Goal: Use online tool/utility

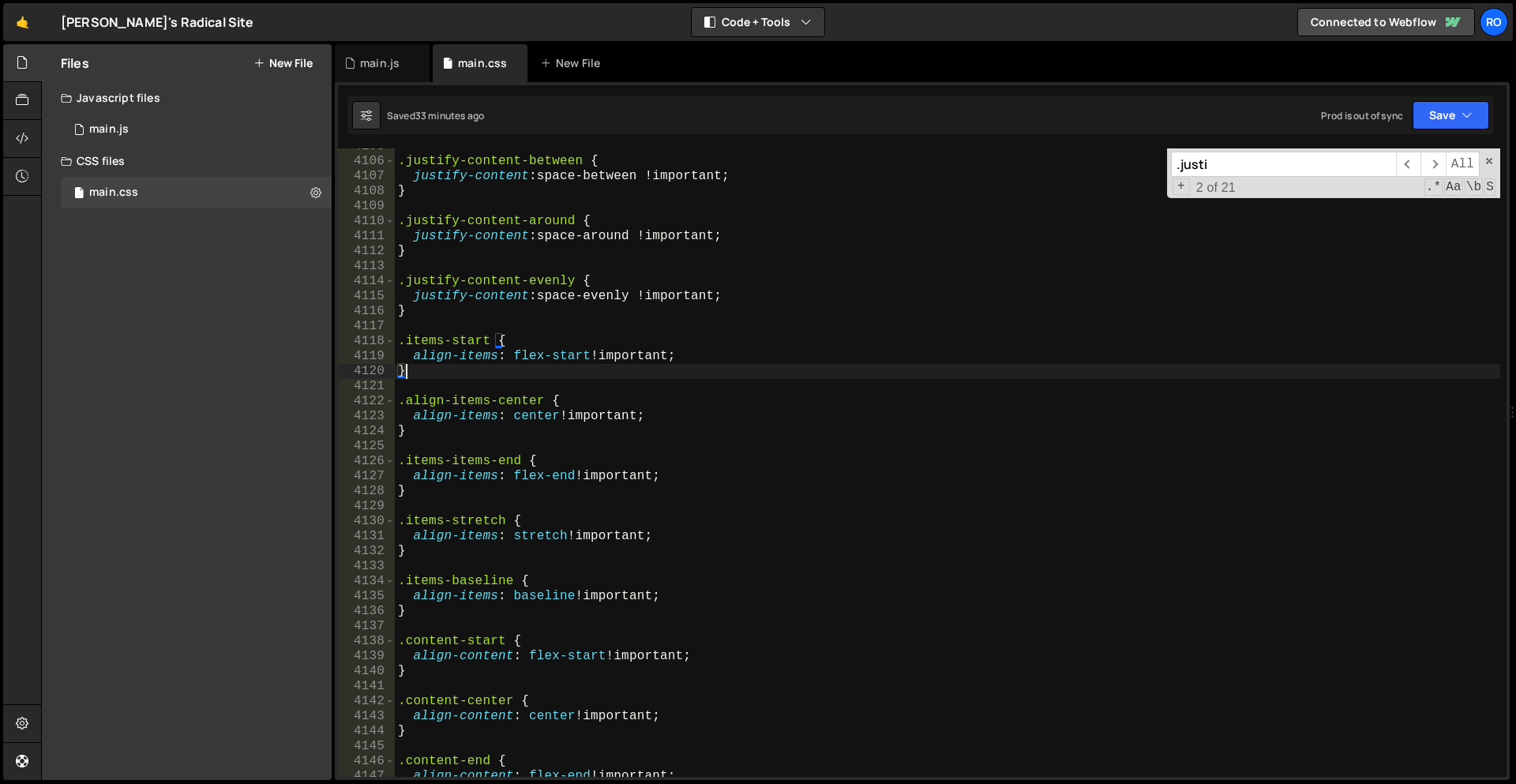
scroll to position [18578, 0]
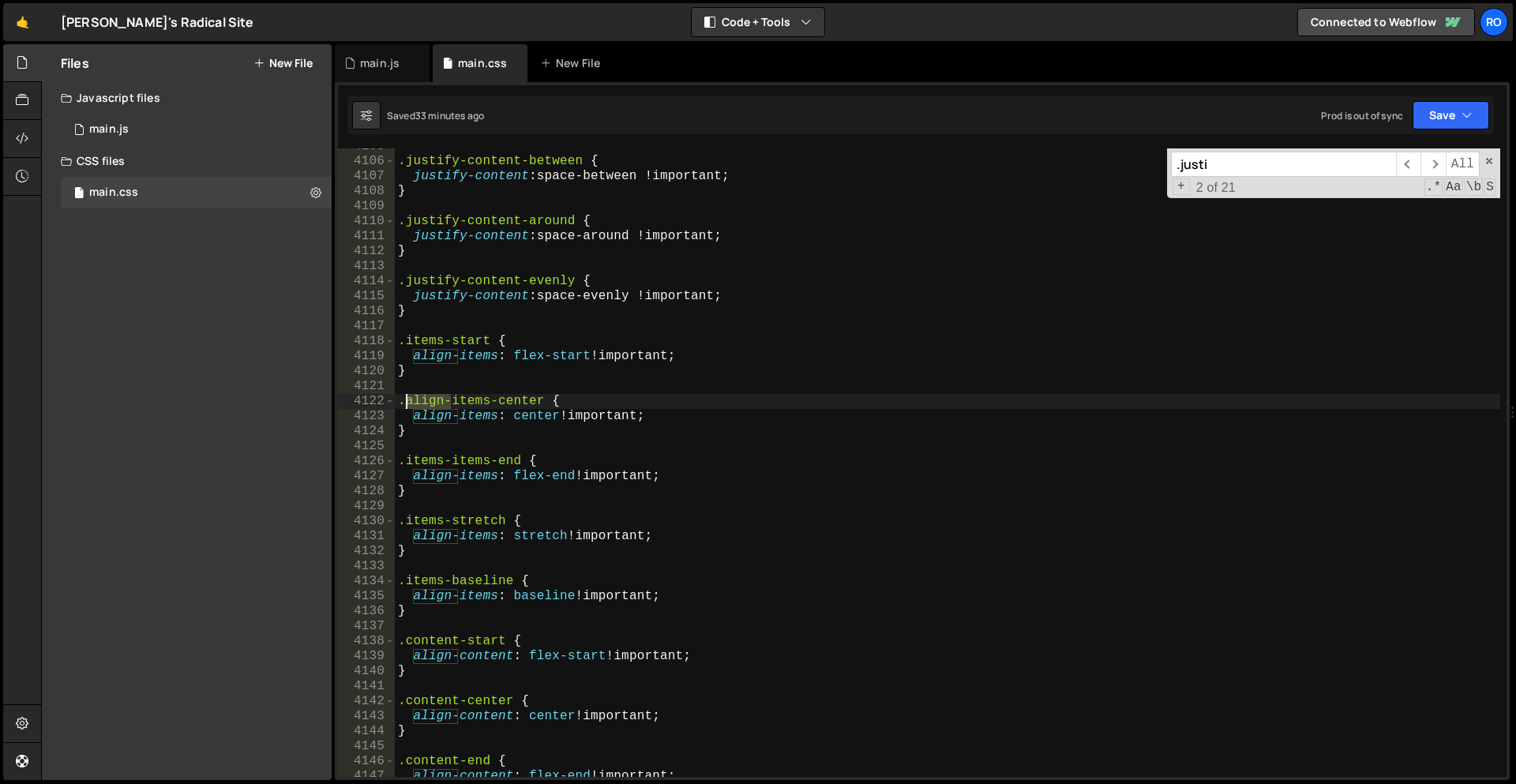
drag, startPoint x: 451, startPoint y: 404, endPoint x: 404, endPoint y: 407, distance: 47.1
click at [404, 407] on div ".justify-content-between { justify-content : space-between !important ; } .just…" at bounding box center [947, 468] width 1105 height 658
click at [405, 337] on div ".justify-content-between { justify-content : space-between !important ; } .just…" at bounding box center [947, 468] width 1105 height 658
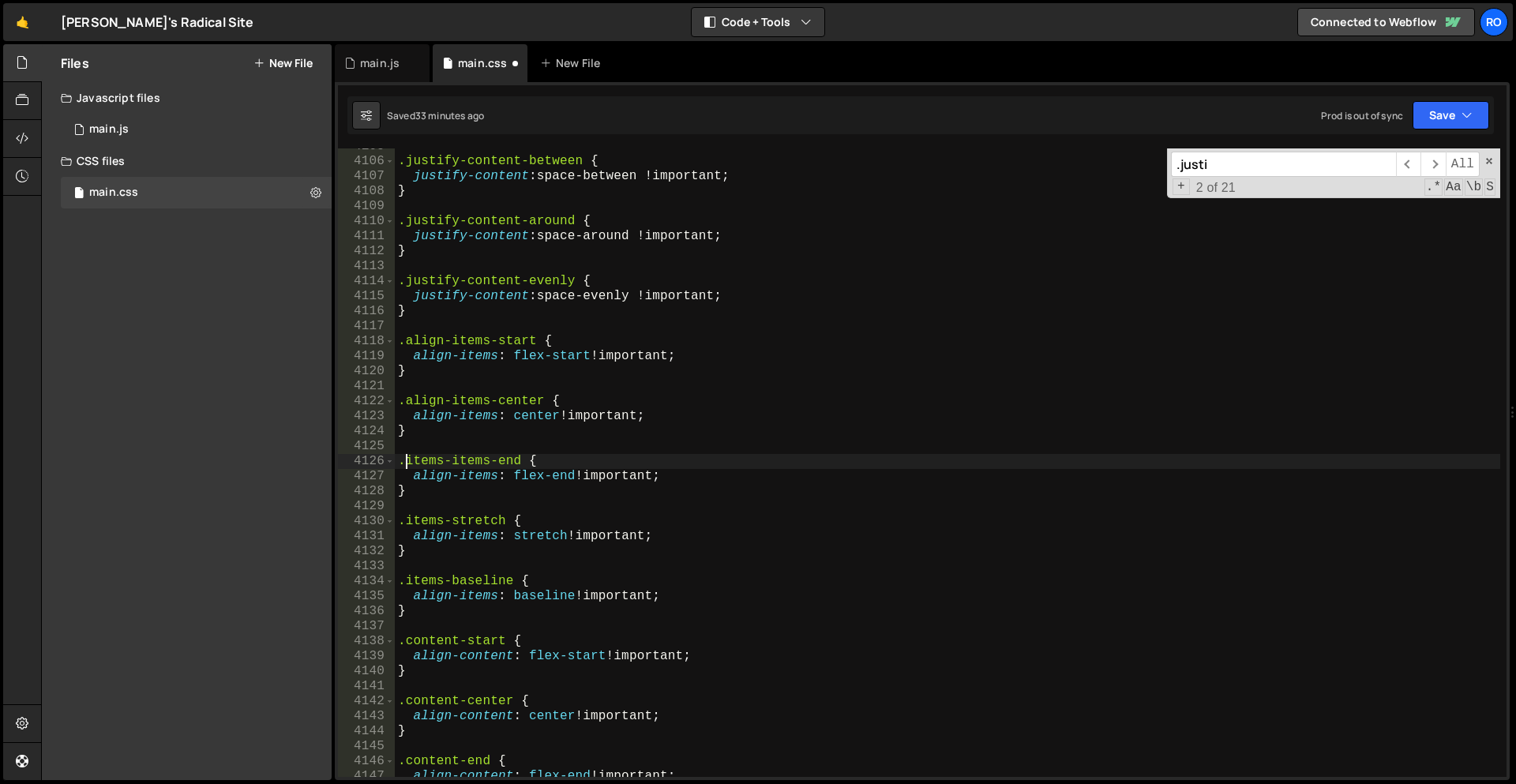
click at [407, 463] on div ".justify-content-between { justify-content : space-between !important ; } .just…" at bounding box center [947, 468] width 1105 height 658
click at [406, 524] on div ".justify-content-between { justify-content : space-between !important ; } .just…" at bounding box center [947, 468] width 1105 height 658
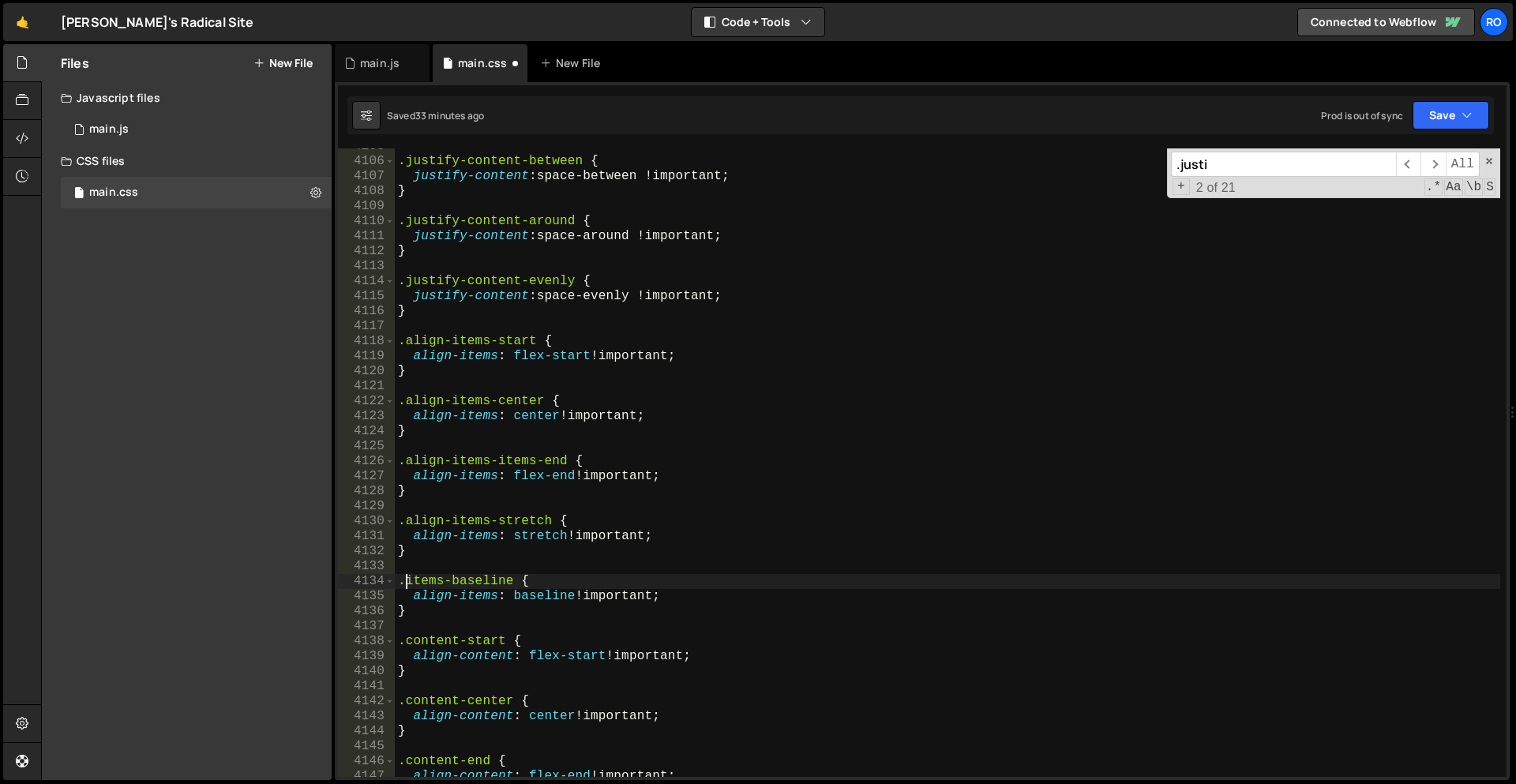
click at [404, 580] on div ".justify-content-between { justify-content : space-between !important ; } .just…" at bounding box center [947, 468] width 1105 height 658
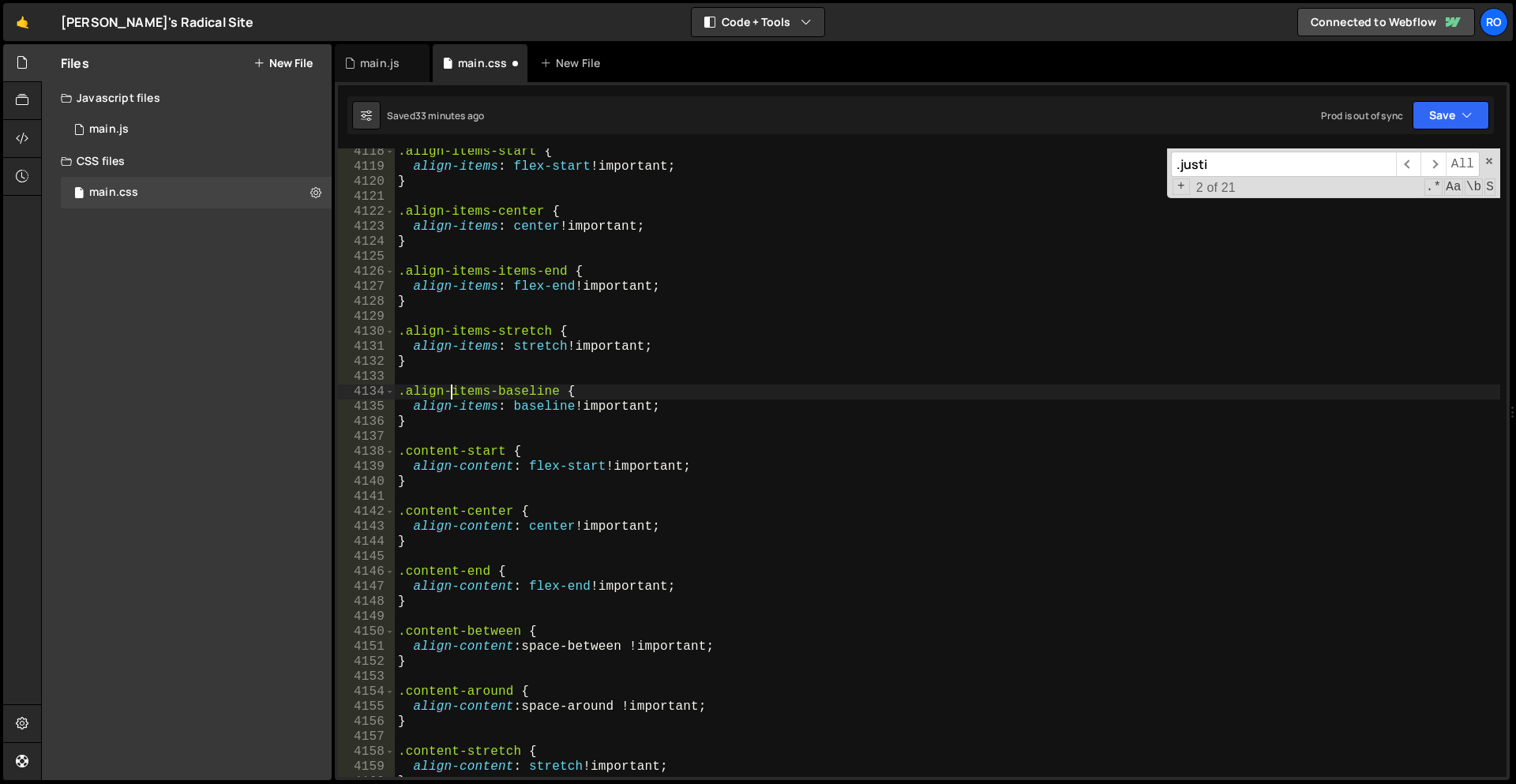
scroll to position [18635, 0]
click at [402, 456] on div ".align-items-start { align-items : flex-start !important ; } .align-items-cente…" at bounding box center [947, 473] width 1105 height 658
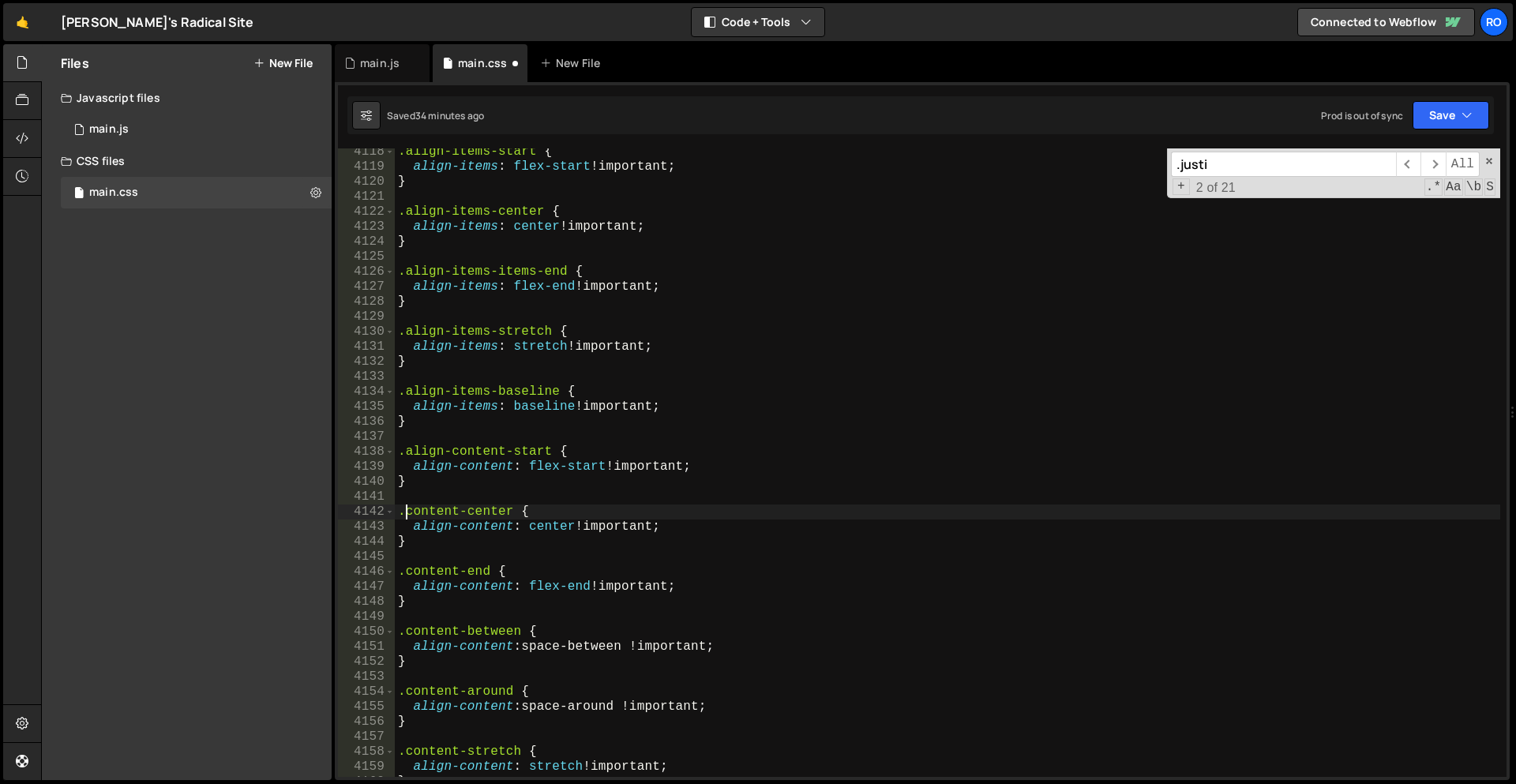
click at [405, 513] on div ".align-items-start { align-items : flex-start !important ; } .align-items-cente…" at bounding box center [947, 473] width 1105 height 658
click at [406, 571] on div ".align-items-start { align-items : flex-start !important ; } .align-items-cente…" at bounding box center [947, 473] width 1105 height 658
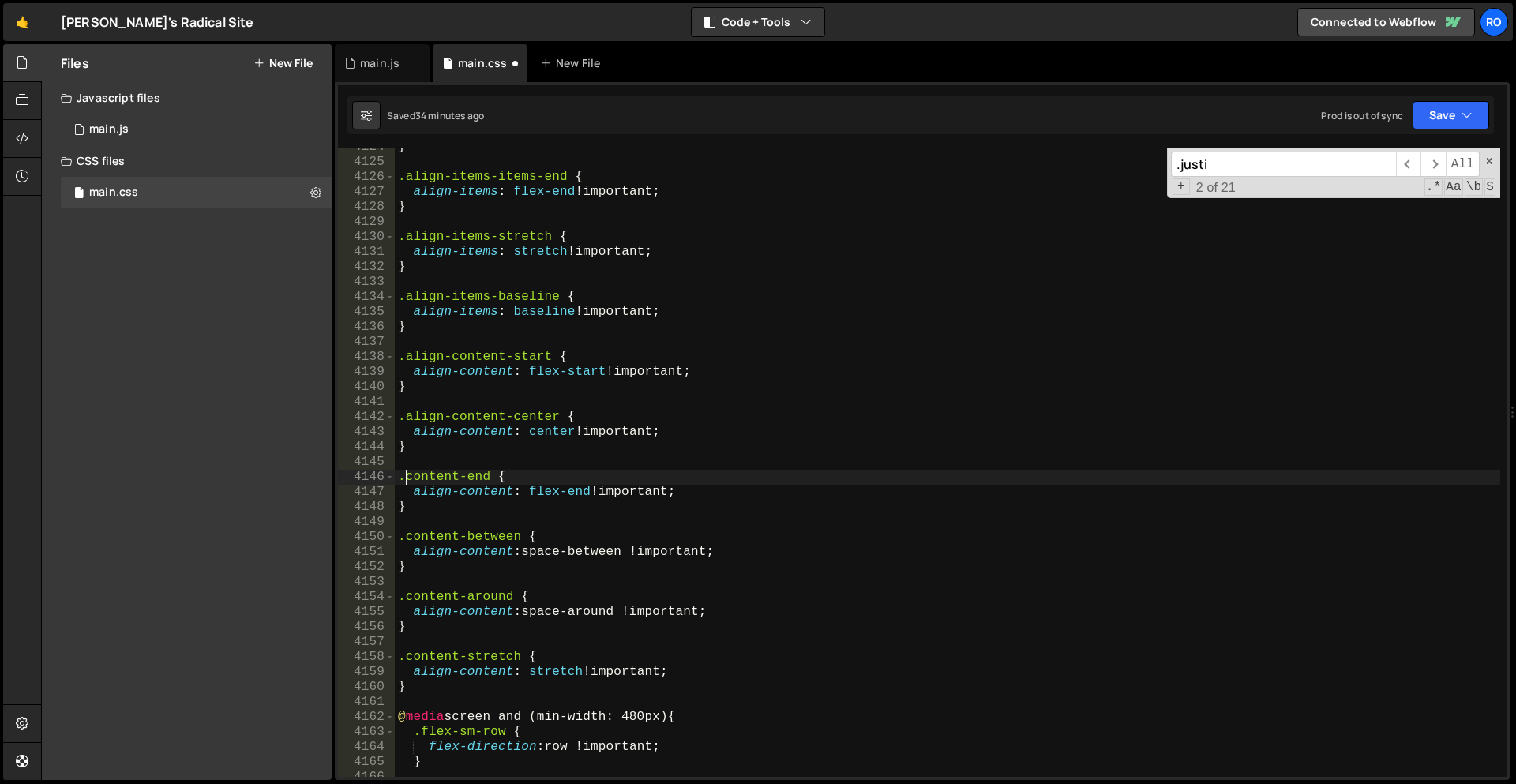
scroll to position [18664, 0]
click at [407, 539] on div "} .align-items-items-end { align-items : flex-end !important ; } .align-items-s…" at bounding box center [947, 469] width 1105 height 658
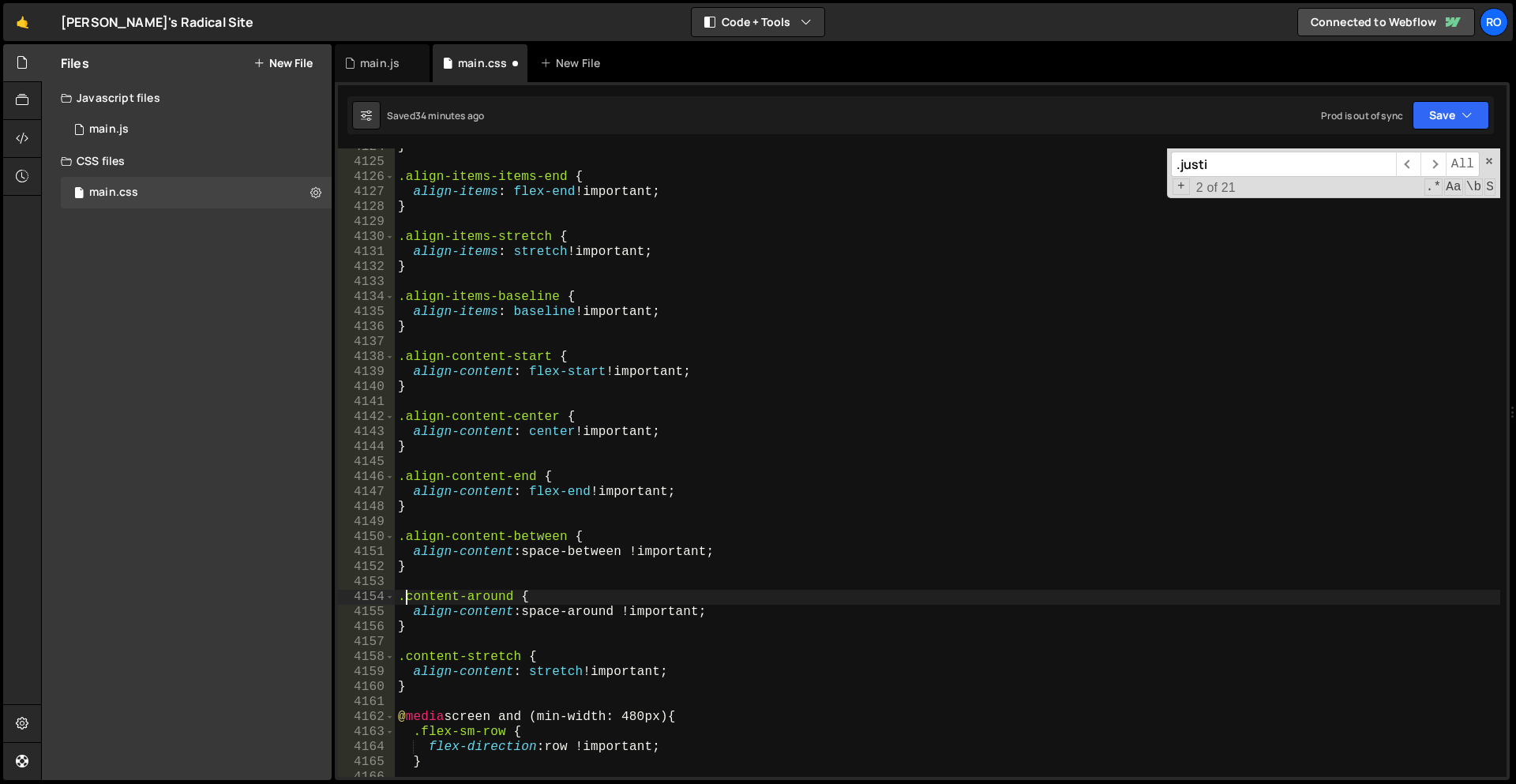
click at [405, 598] on div "} .align-items-items-end { align-items : flex-end !important ; } .align-items-s…" at bounding box center [947, 469] width 1105 height 658
click at [408, 658] on div "} .align-items-items-end { align-items : flex-end !important ; } .align-items-s…" at bounding box center [947, 469] width 1105 height 658
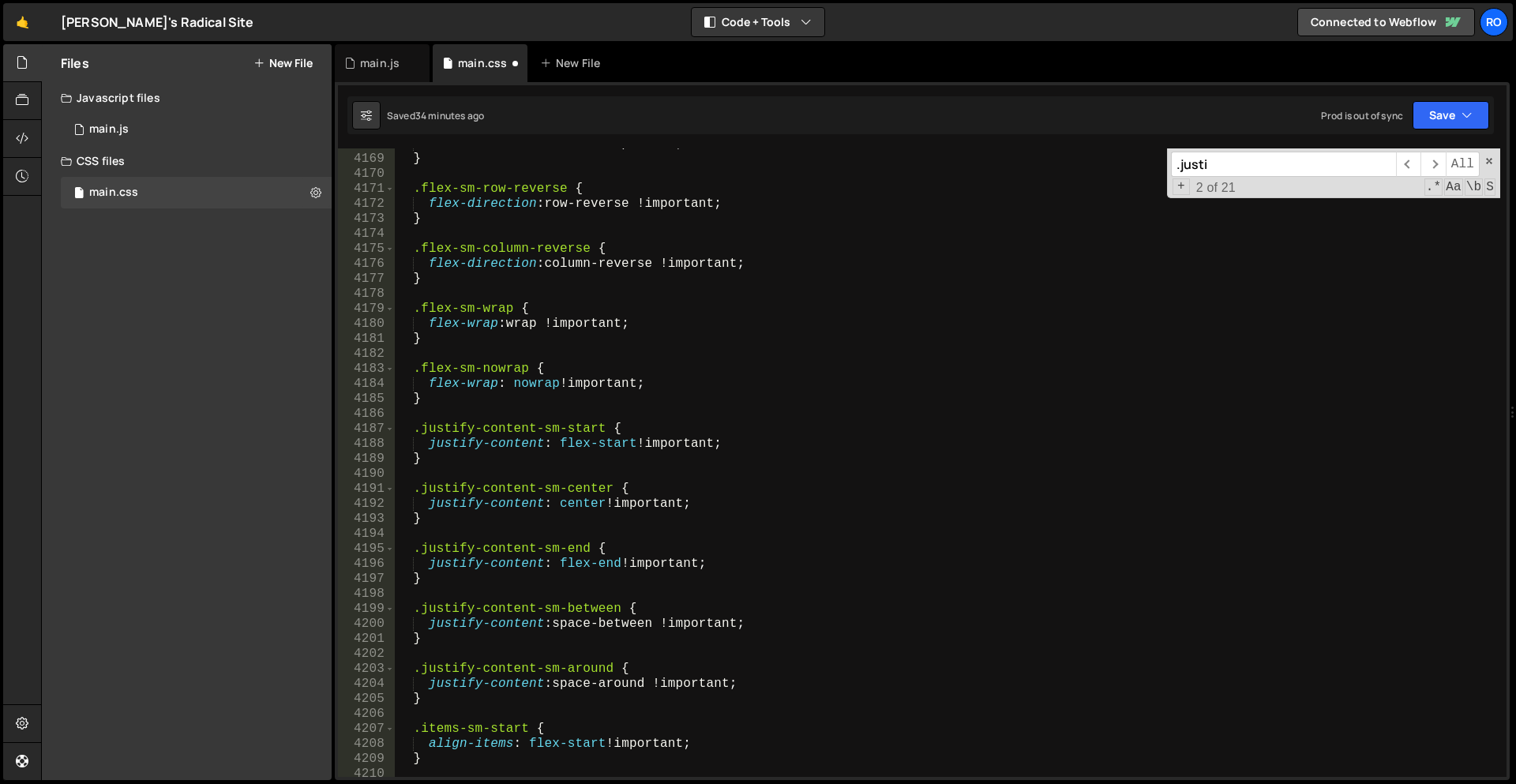
scroll to position [18892, 0]
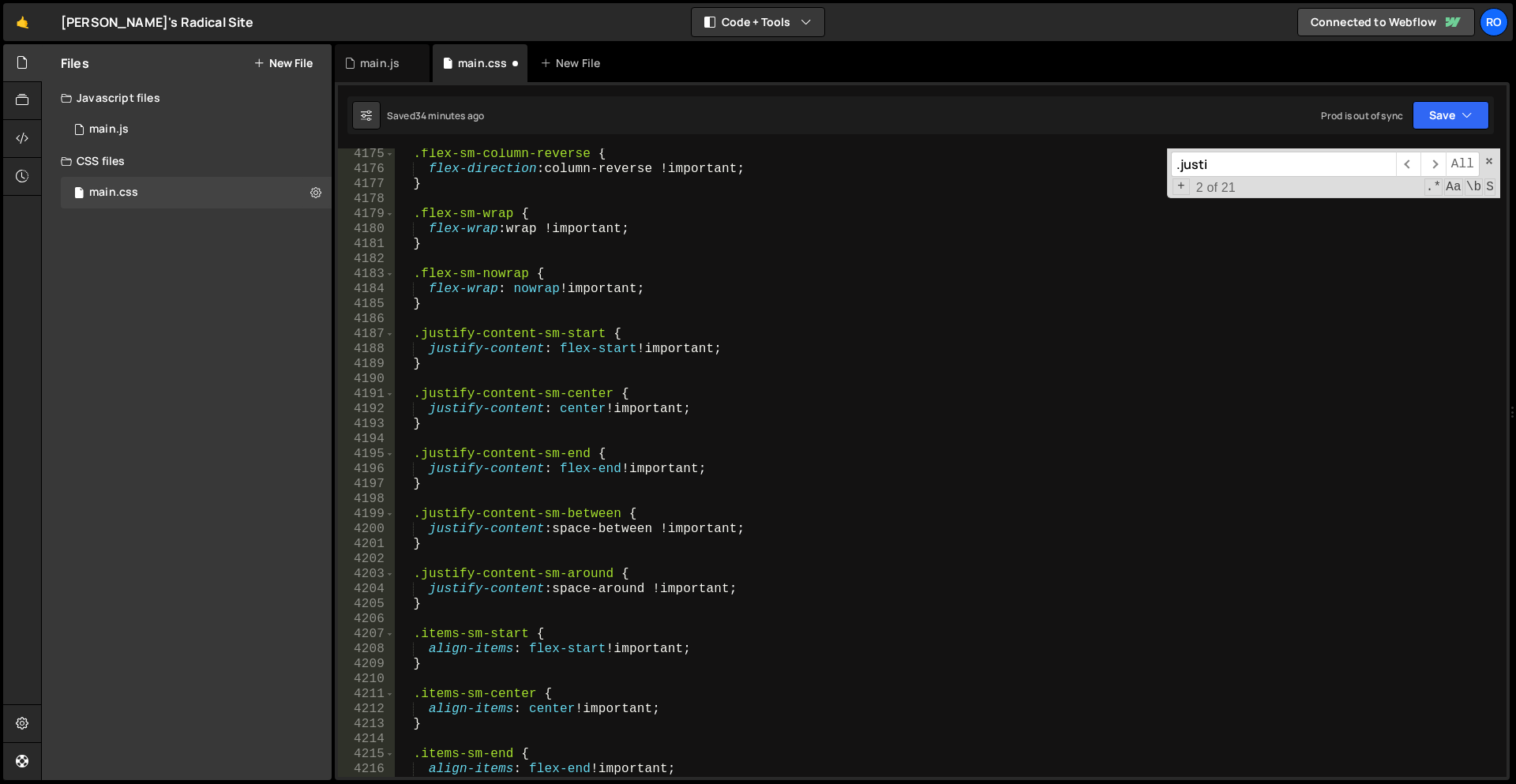
click at [420, 635] on div ".flex-sm-column-reverse { flex-direction : column-reverse !important ; } .flex-…" at bounding box center [947, 476] width 1105 height 658
click at [420, 699] on div ".flex-sm-column-reverse { flex-direction : column-reverse !important ; } .flex-…" at bounding box center [947, 476] width 1105 height 658
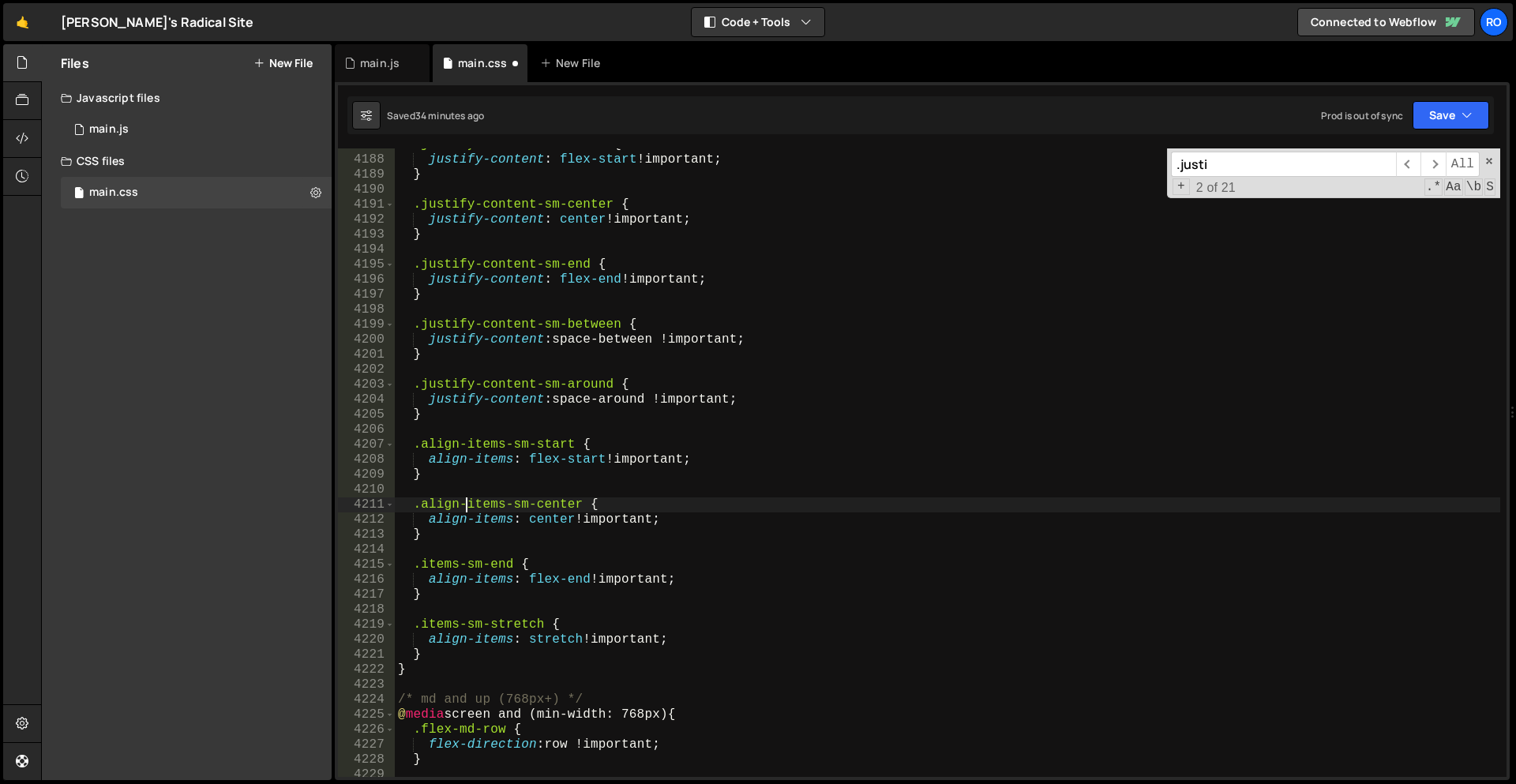
click at [420, 568] on div ".justify-content-sm-start { justify-content : flex-start !important ; } .justif…" at bounding box center [947, 467] width 1105 height 658
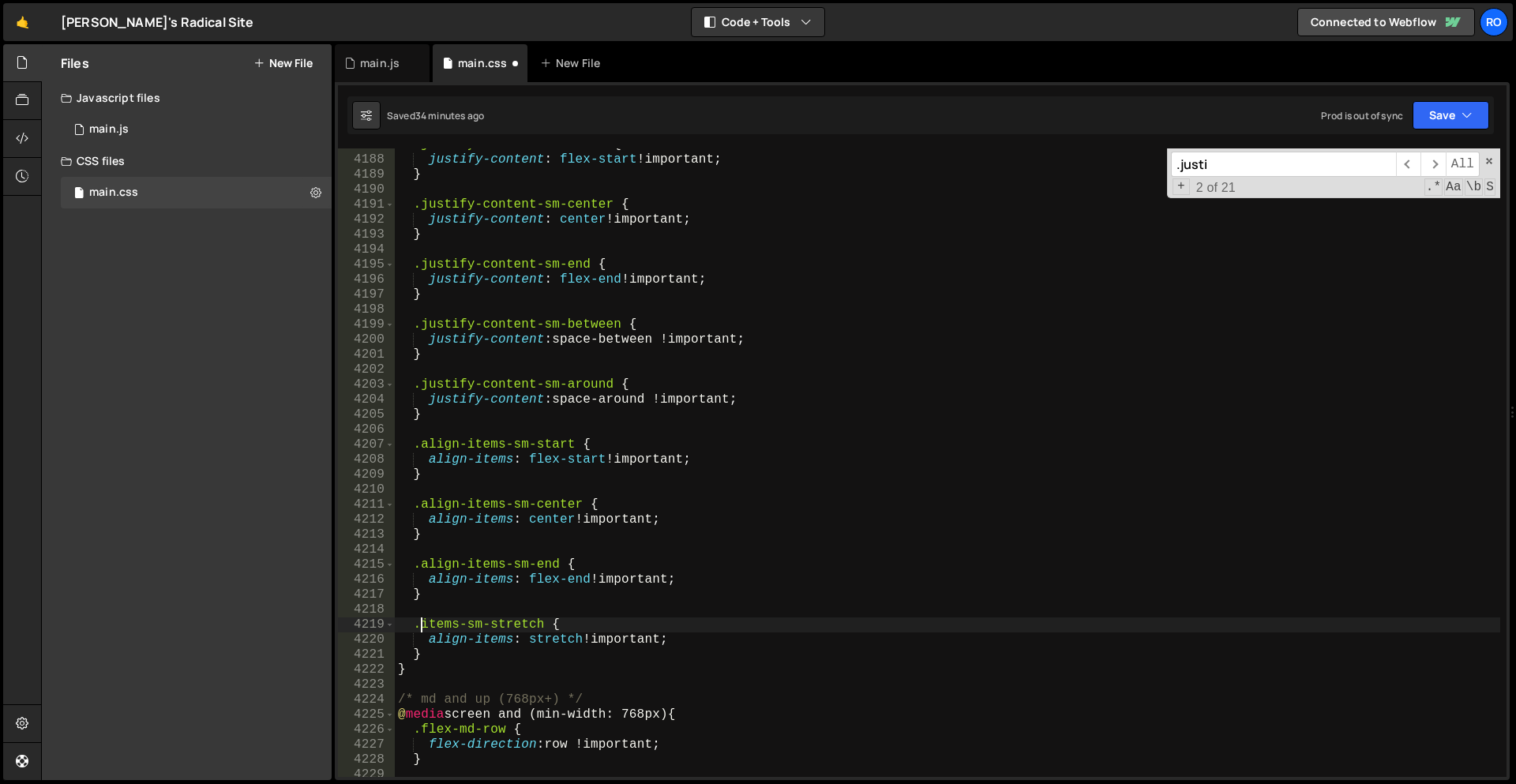
click at [418, 622] on div ".justify-content-sm-start { justify-content : flex-start !important ; } .justif…" at bounding box center [947, 467] width 1105 height 658
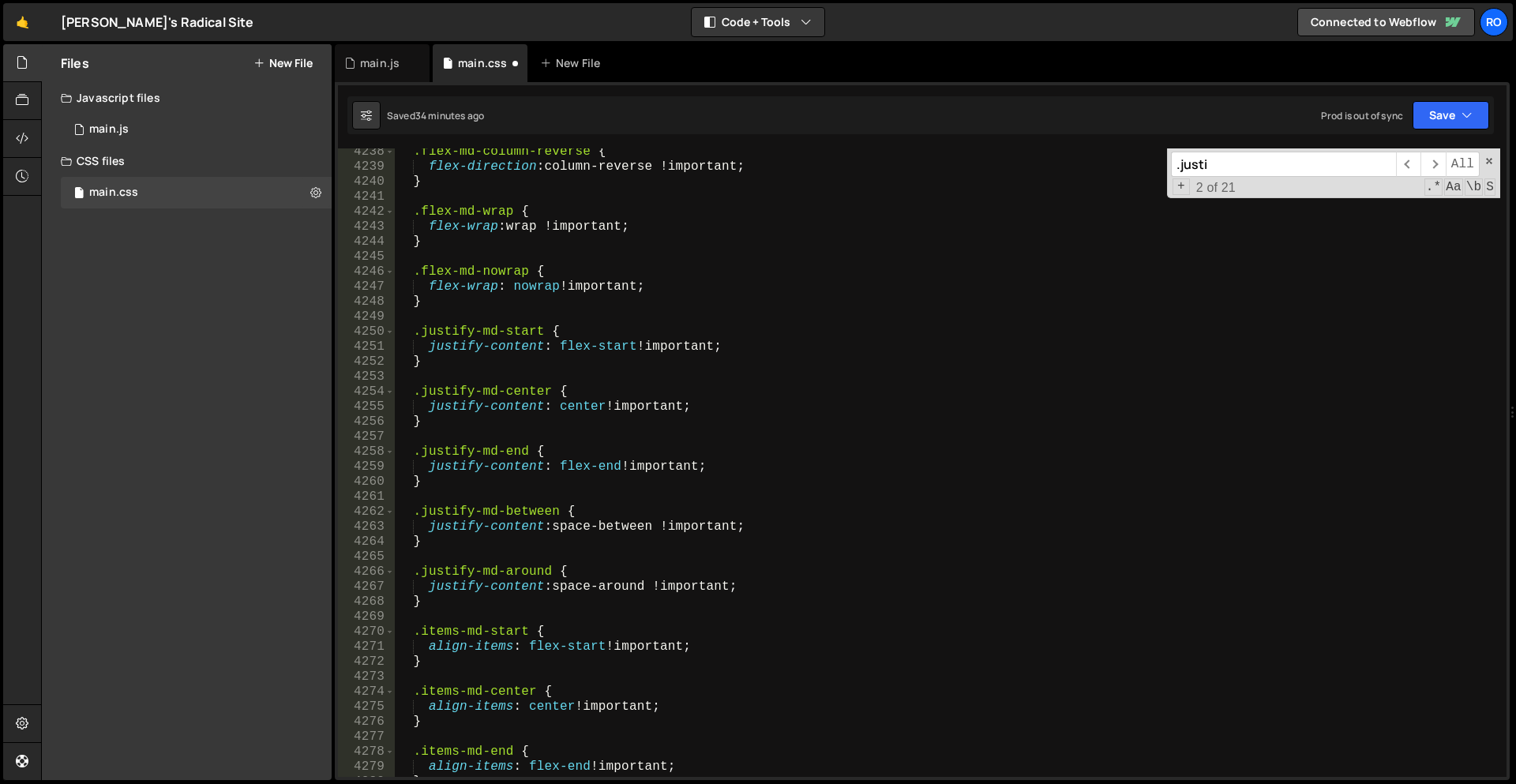
scroll to position [19207, 0]
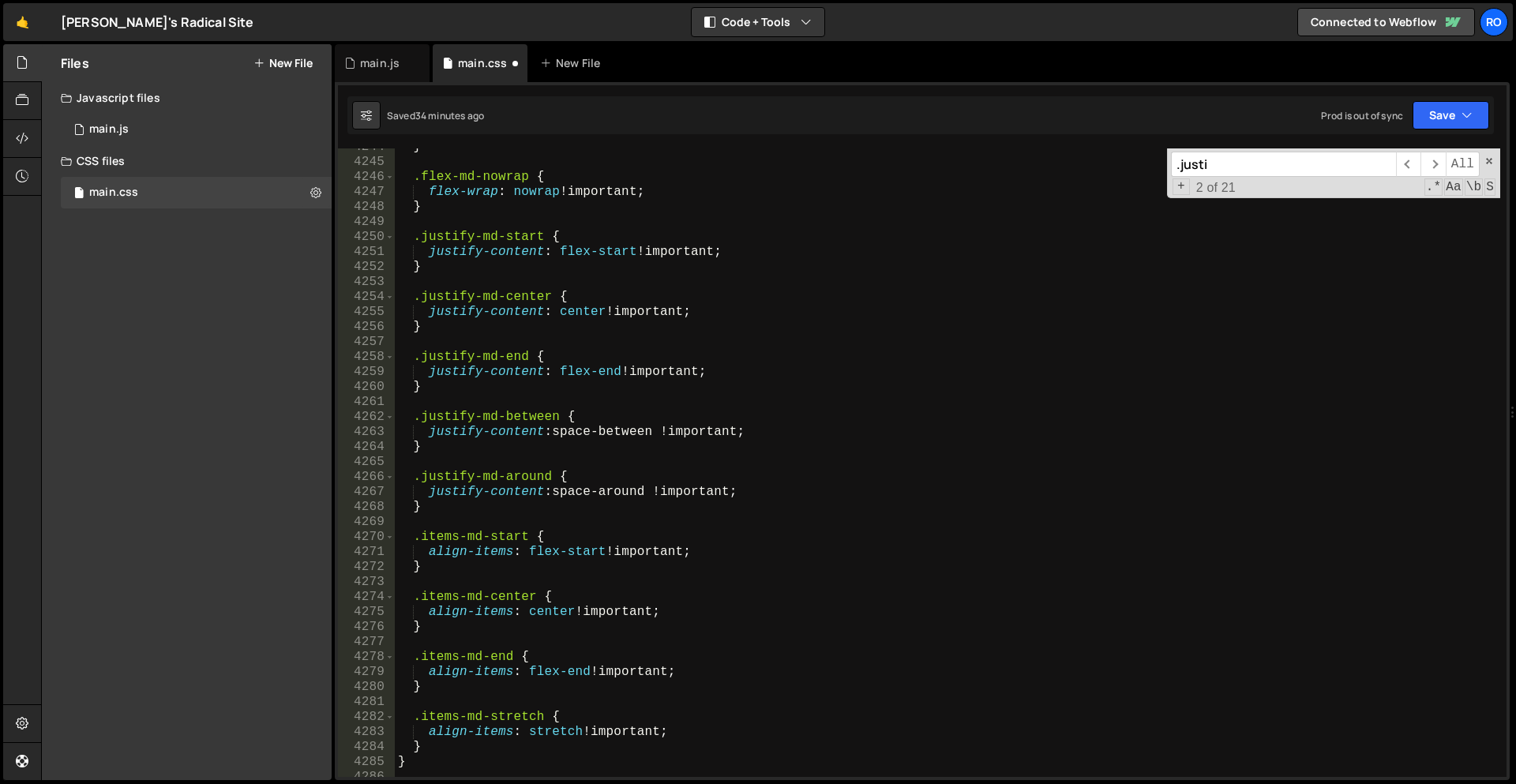
click at [422, 718] on div "} .flex-md-nowrap { flex-wrap : nowrap !important ; } .justify-md-start { justi…" at bounding box center [947, 469] width 1105 height 658
click at [422, 654] on div "} .flex-md-nowrap { flex-wrap : nowrap !important ; } .justify-md-start { justi…" at bounding box center [947, 469] width 1105 height 658
click at [417, 597] on div "} .flex-md-nowrap { flex-wrap : nowrap !important ; } .justify-md-start { justi…" at bounding box center [947, 469] width 1105 height 658
click at [419, 534] on div "} .flex-md-nowrap { flex-wrap : nowrap !important ; } .justify-md-start { justi…" at bounding box center [947, 469] width 1105 height 658
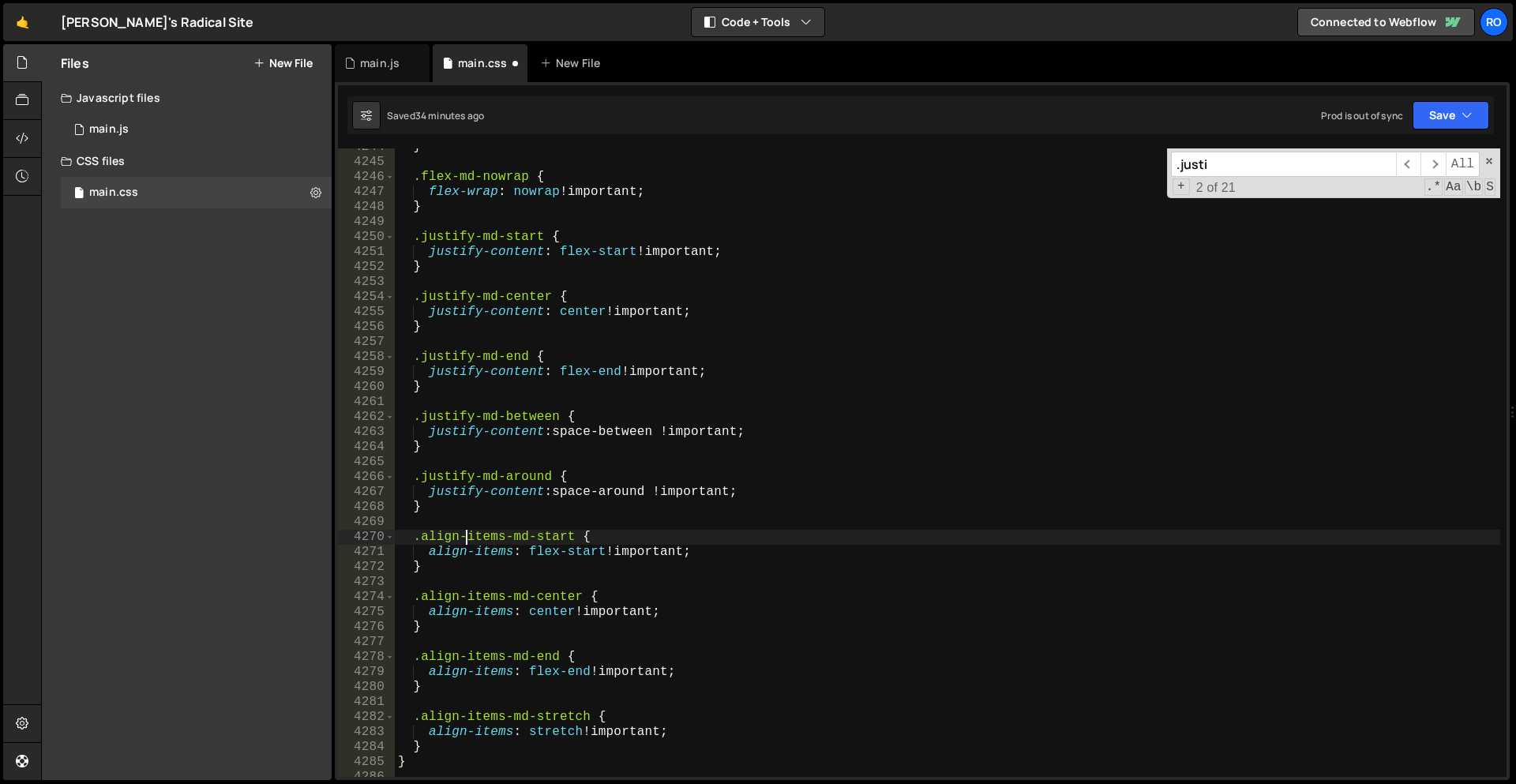
click at [501, 484] on div "} .flex-md-nowrap { flex-wrap : nowrap !important ; } .justify-md-start { justi…" at bounding box center [947, 469] width 1105 height 658
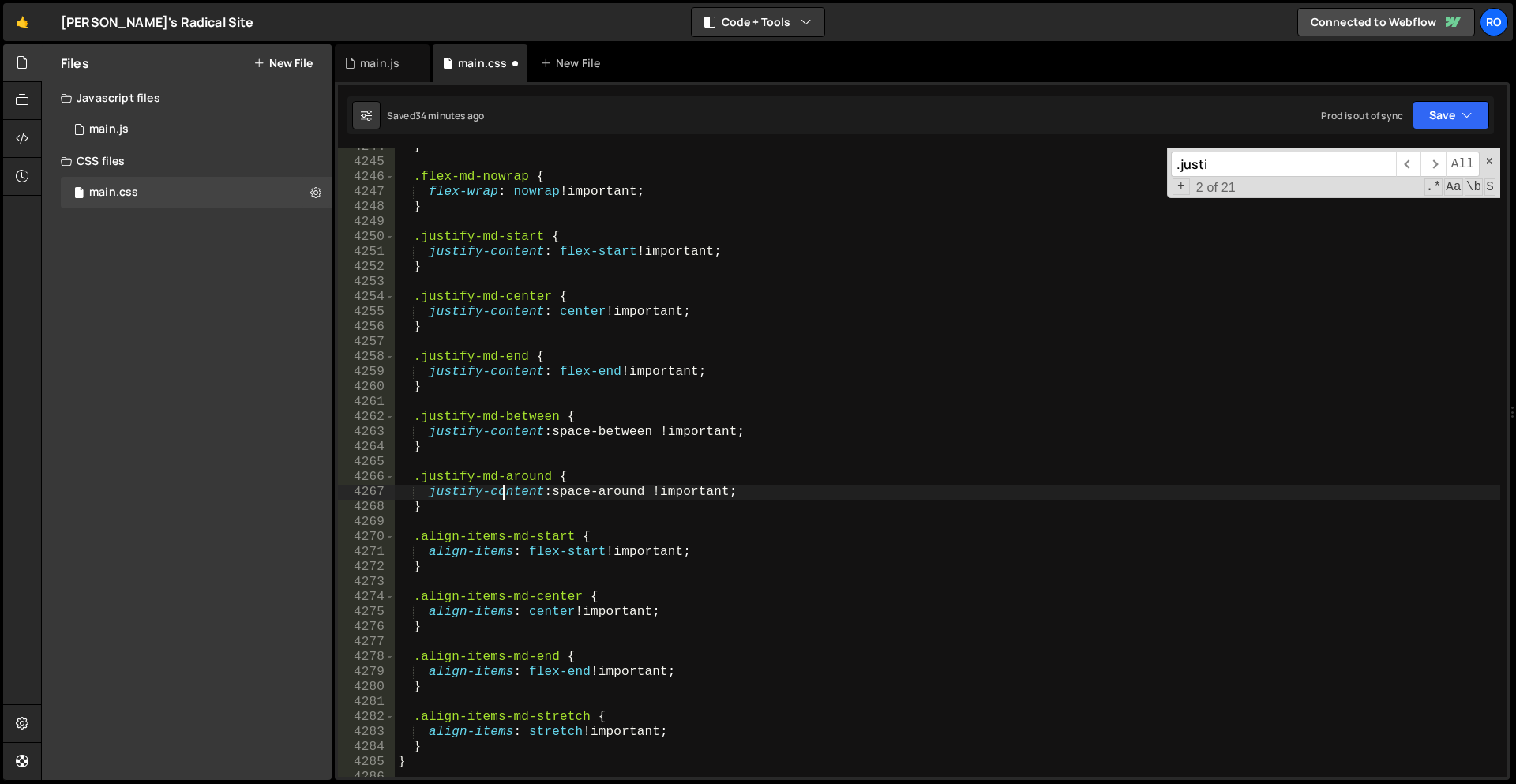
click at [501, 484] on div "} .flex-md-nowrap { flex-wrap : nowrap !important ; } .justify-md-start { justi…" at bounding box center [947, 469] width 1105 height 658
click at [470, 475] on div "} .flex-md-nowrap { flex-wrap : nowrap !important ; } .justify-md-start { justi…" at bounding box center [947, 469] width 1105 height 658
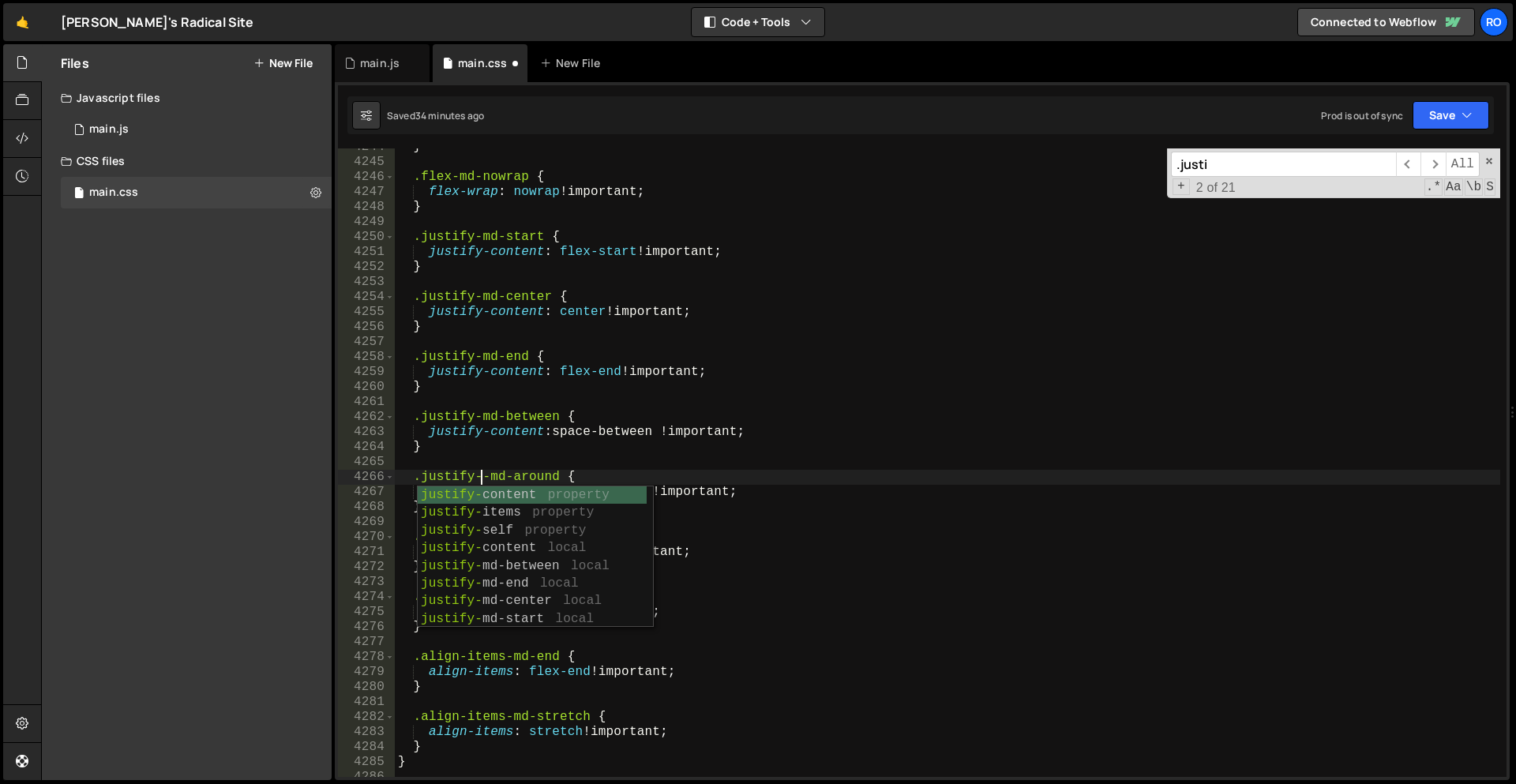
scroll to position [0, 5]
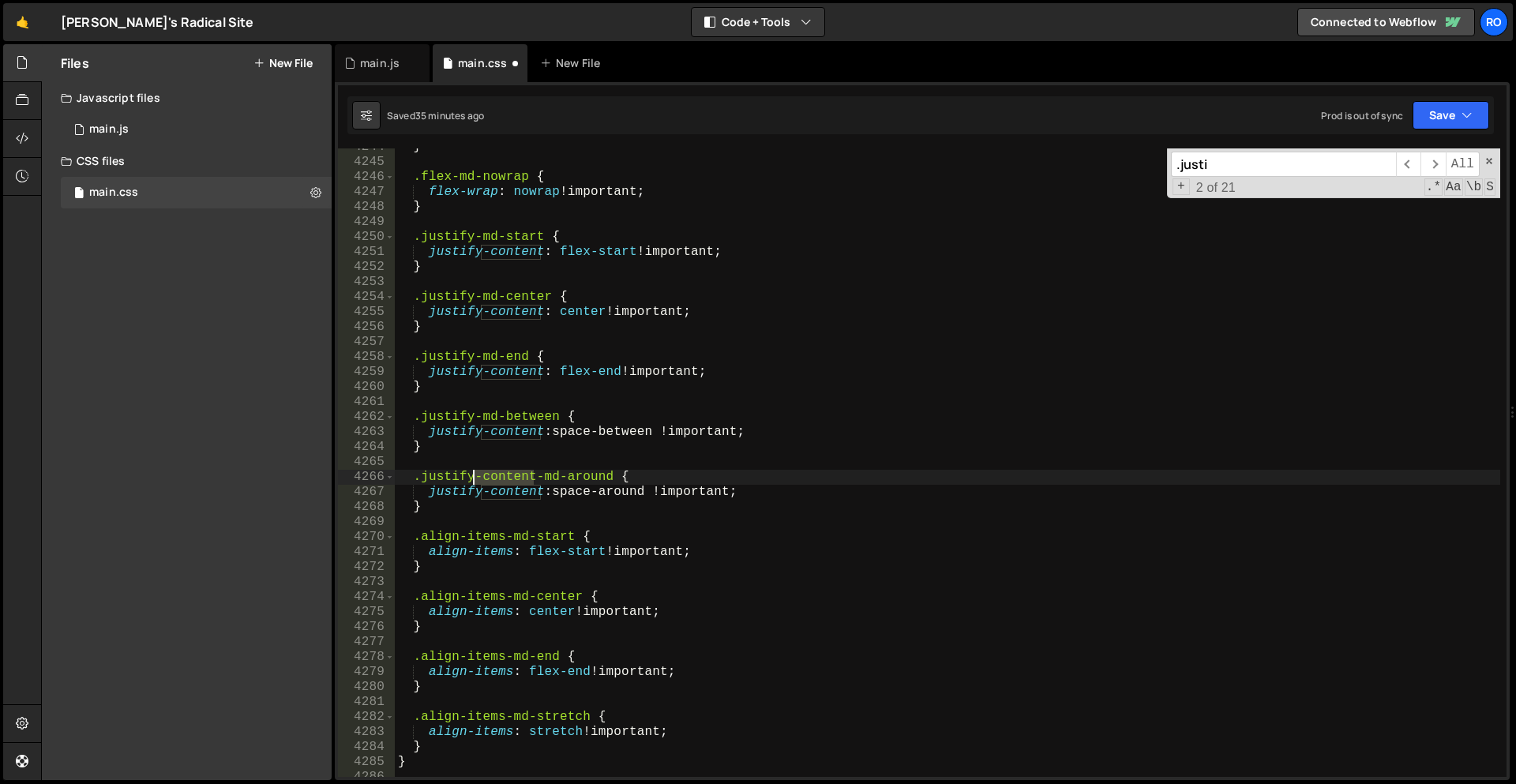
click at [470, 477] on div "} .flex-md-nowrap { flex-wrap : nowrap !important ; } .justify-md-start { justi…" at bounding box center [947, 469] width 1105 height 658
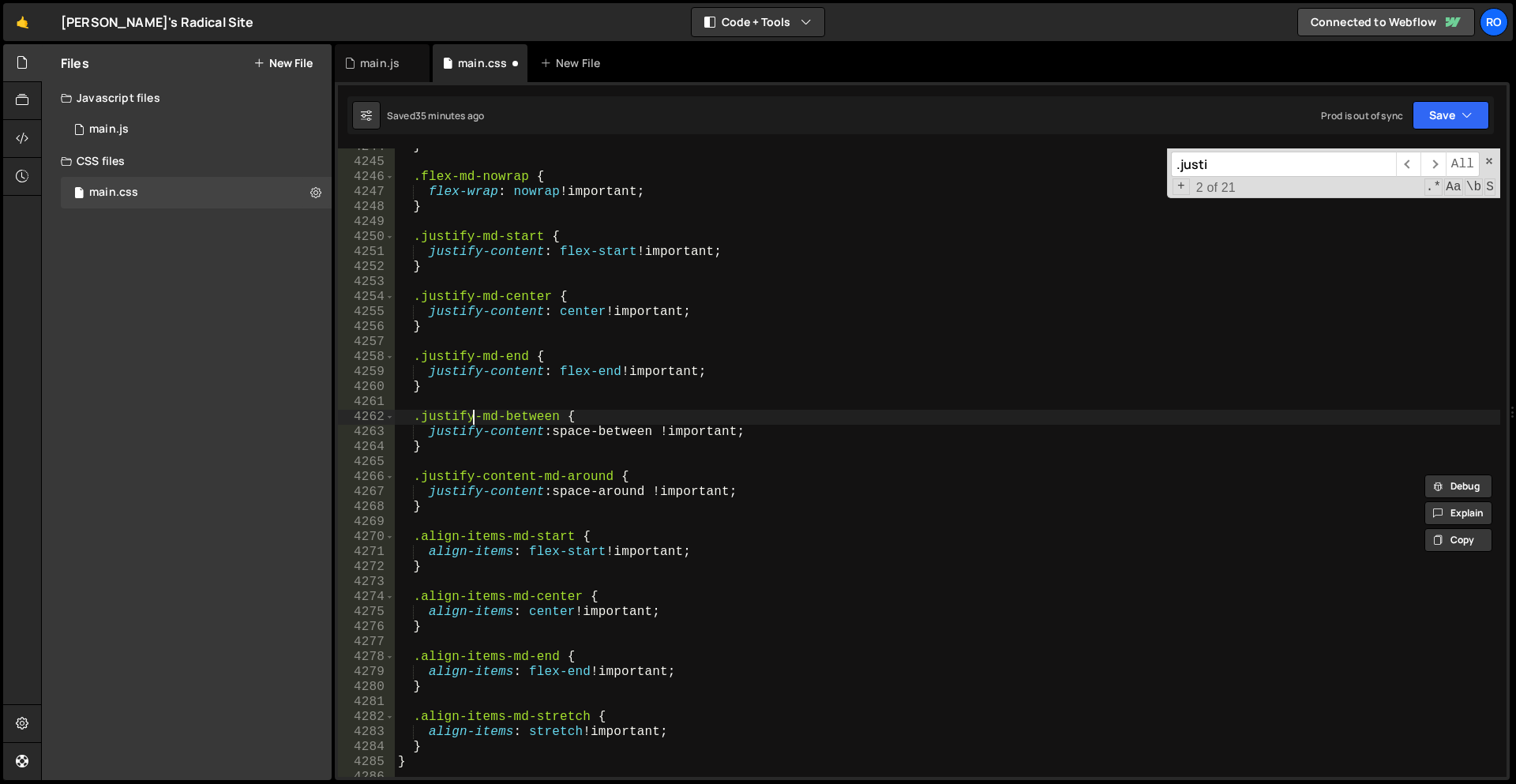
click at [473, 415] on div "} .flex-md-nowrap { flex-wrap : nowrap !important ; } .justify-md-start { justi…" at bounding box center [947, 469] width 1105 height 658
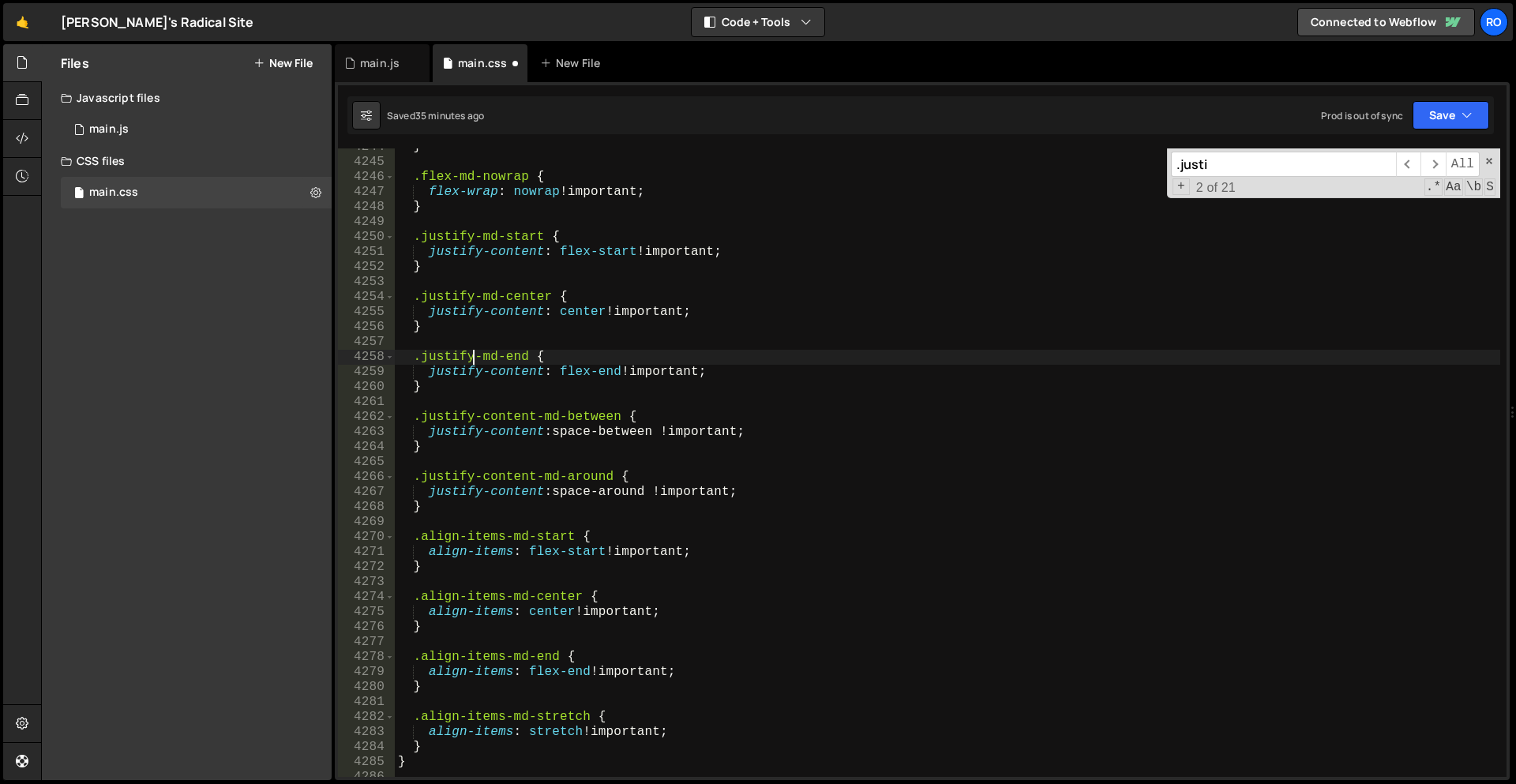
click at [473, 356] on div "} .flex-md-nowrap { flex-wrap : nowrap !important ; } .justify-md-start { justi…" at bounding box center [947, 469] width 1105 height 658
click at [470, 294] on div "} .flex-md-nowrap { flex-wrap : nowrap !important ; } .justify-md-start { justi…" at bounding box center [947, 469] width 1105 height 658
click at [473, 236] on div "} .flex-md-nowrap { flex-wrap : nowrap !important ; } .justify-md-start { justi…" at bounding box center [947, 469] width 1105 height 658
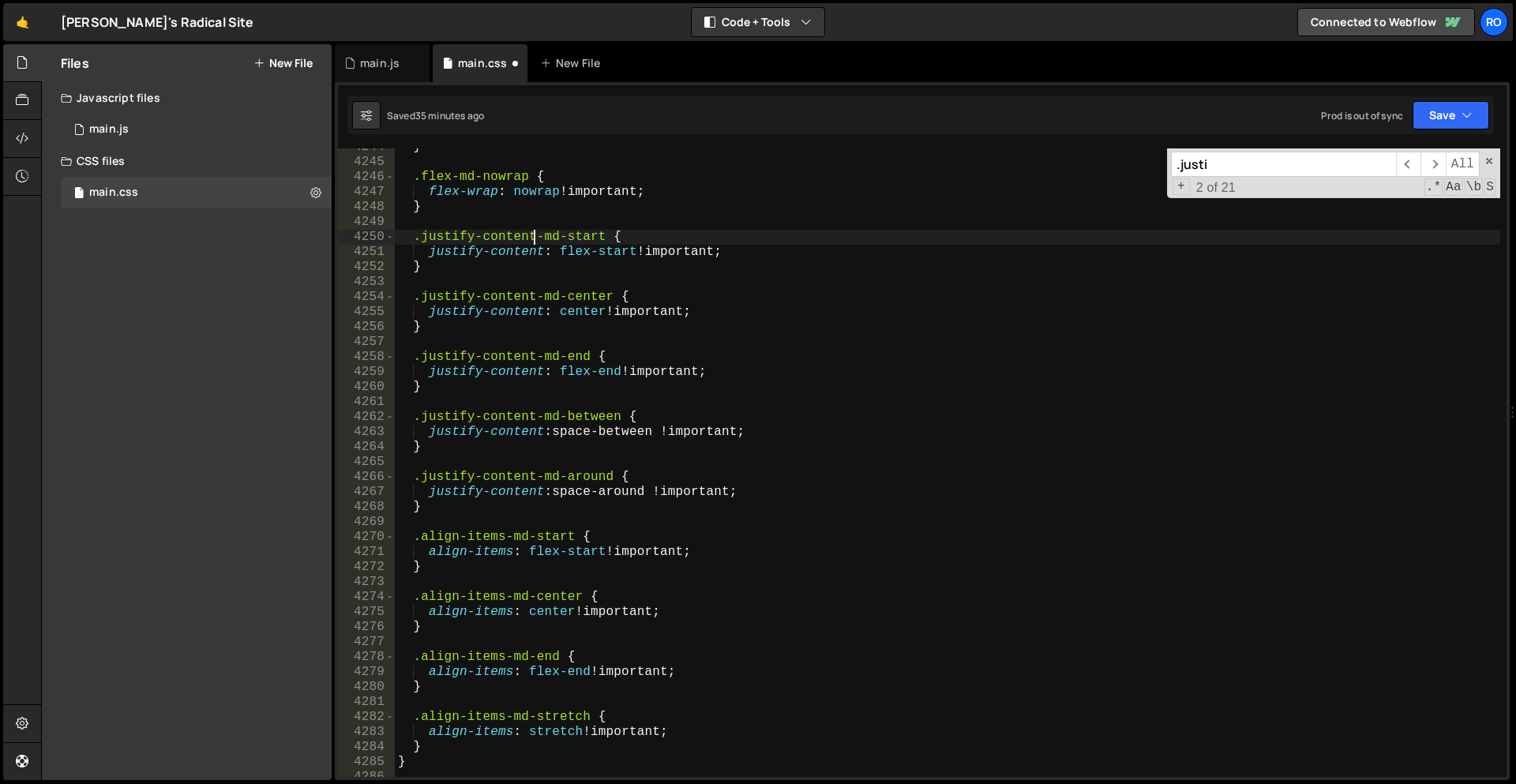
click at [732, 293] on div "} .flex-md-nowrap { flex-wrap : nowrap !important ; } .justify-content-md-start…" at bounding box center [947, 469] width 1105 height 658
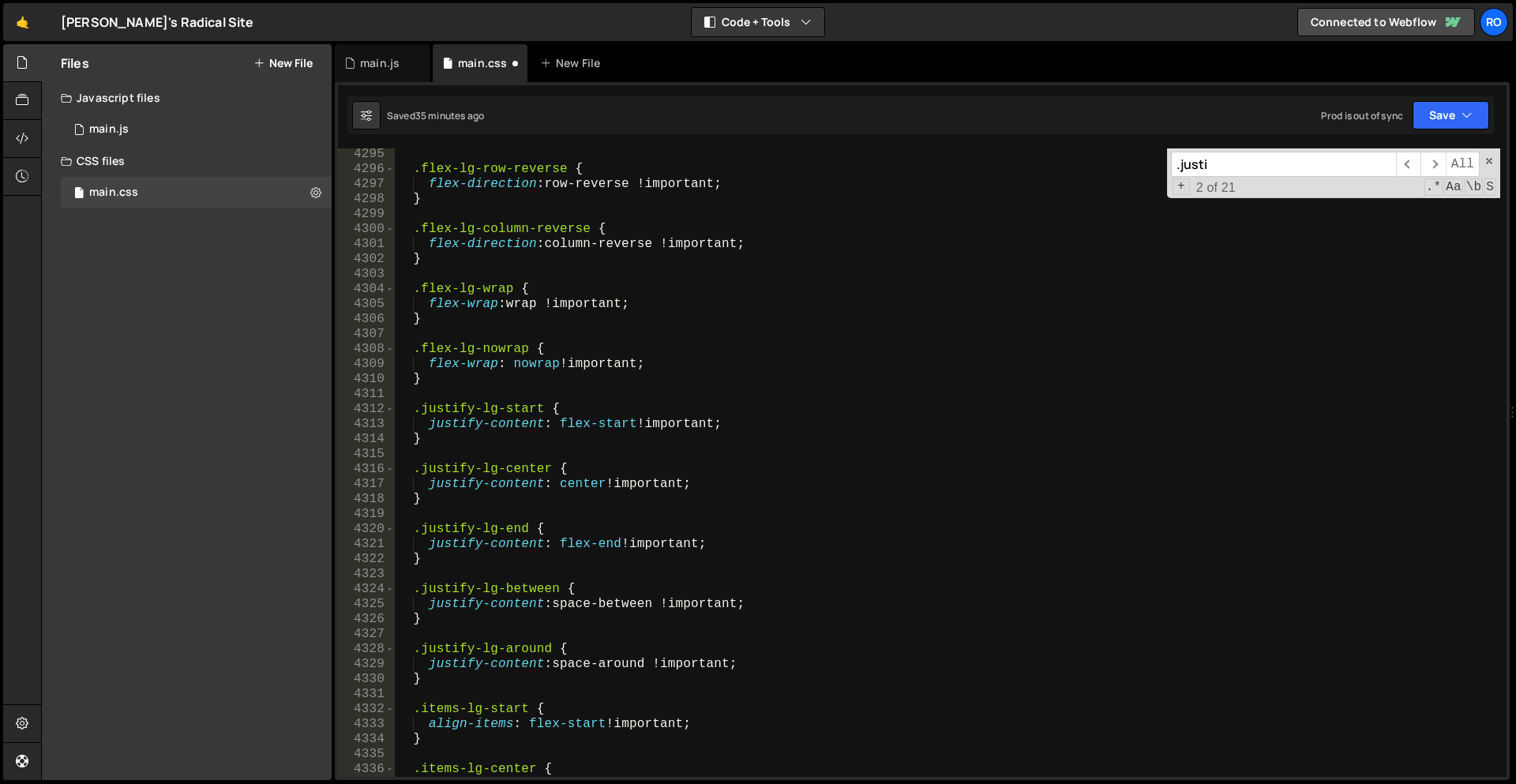
scroll to position [19464, 0]
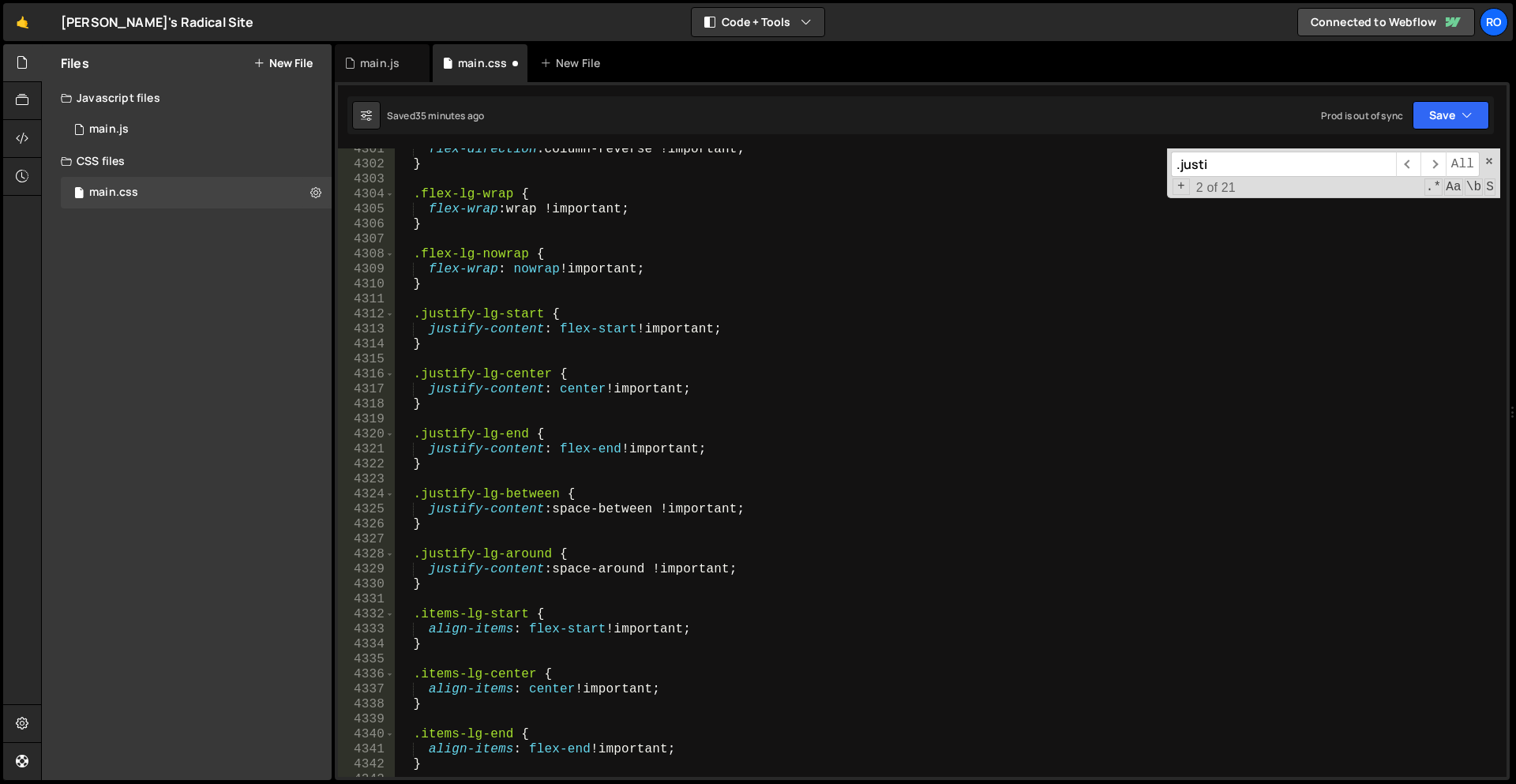
click at [474, 554] on div "flex-direction : column-reverse !important ; } .flex-lg-wrap { flex-wrap : wrap…" at bounding box center [947, 472] width 1105 height 658
click at [475, 497] on div "flex-direction : column-reverse !important ; } .flex-lg-wrap { flex-wrap : wrap…" at bounding box center [947, 472] width 1105 height 658
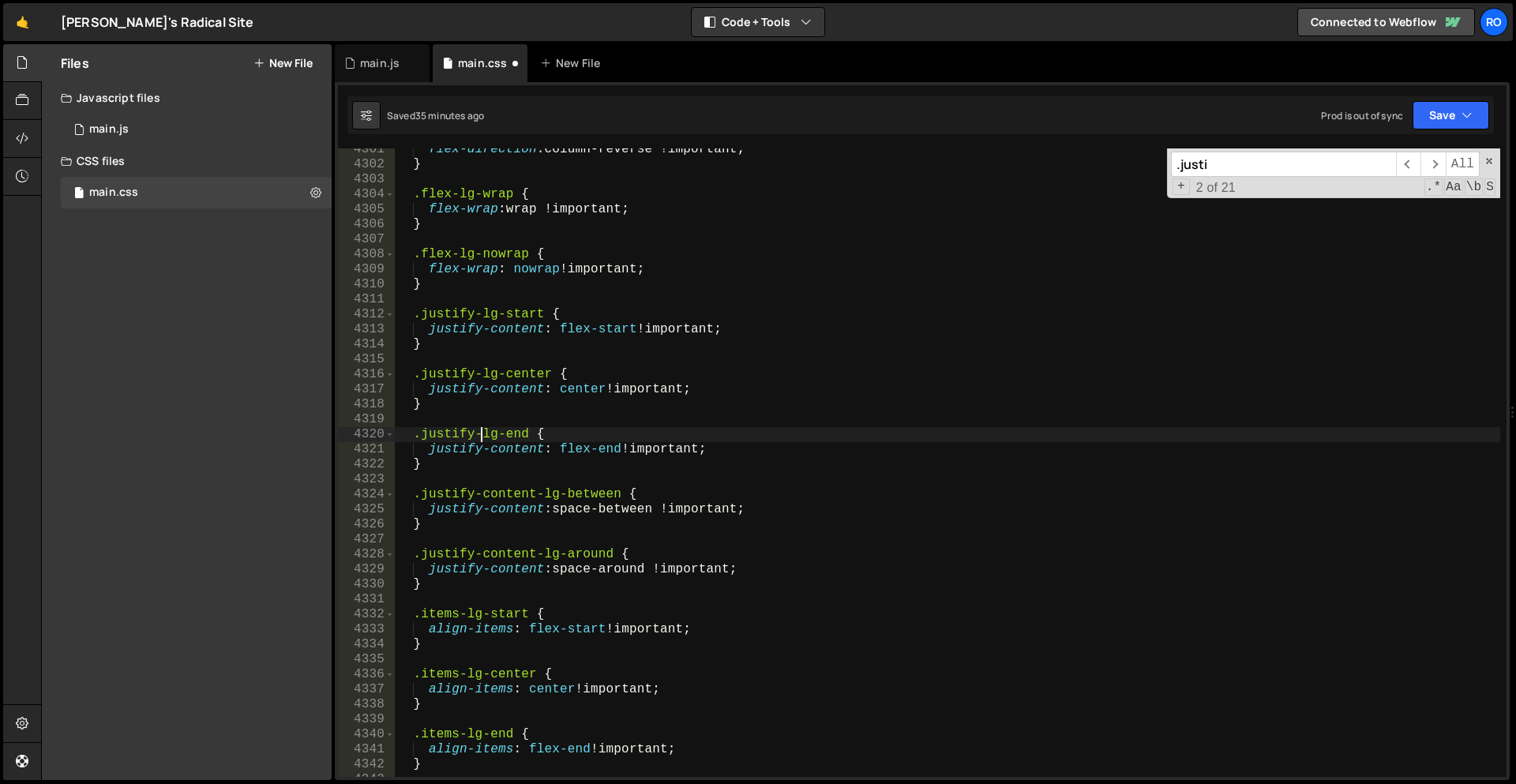
click at [481, 431] on div "flex-direction : column-reverse !important ; } .flex-lg-wrap { flex-wrap : wrap…" at bounding box center [947, 472] width 1105 height 658
click at [474, 431] on div "flex-direction : column-reverse !important ; } .flex-lg-wrap { flex-wrap : wrap…" at bounding box center [947, 472] width 1105 height 658
click at [476, 374] on div "flex-direction : column-reverse !important ; } .flex-lg-wrap { flex-wrap : wrap…" at bounding box center [947, 472] width 1105 height 658
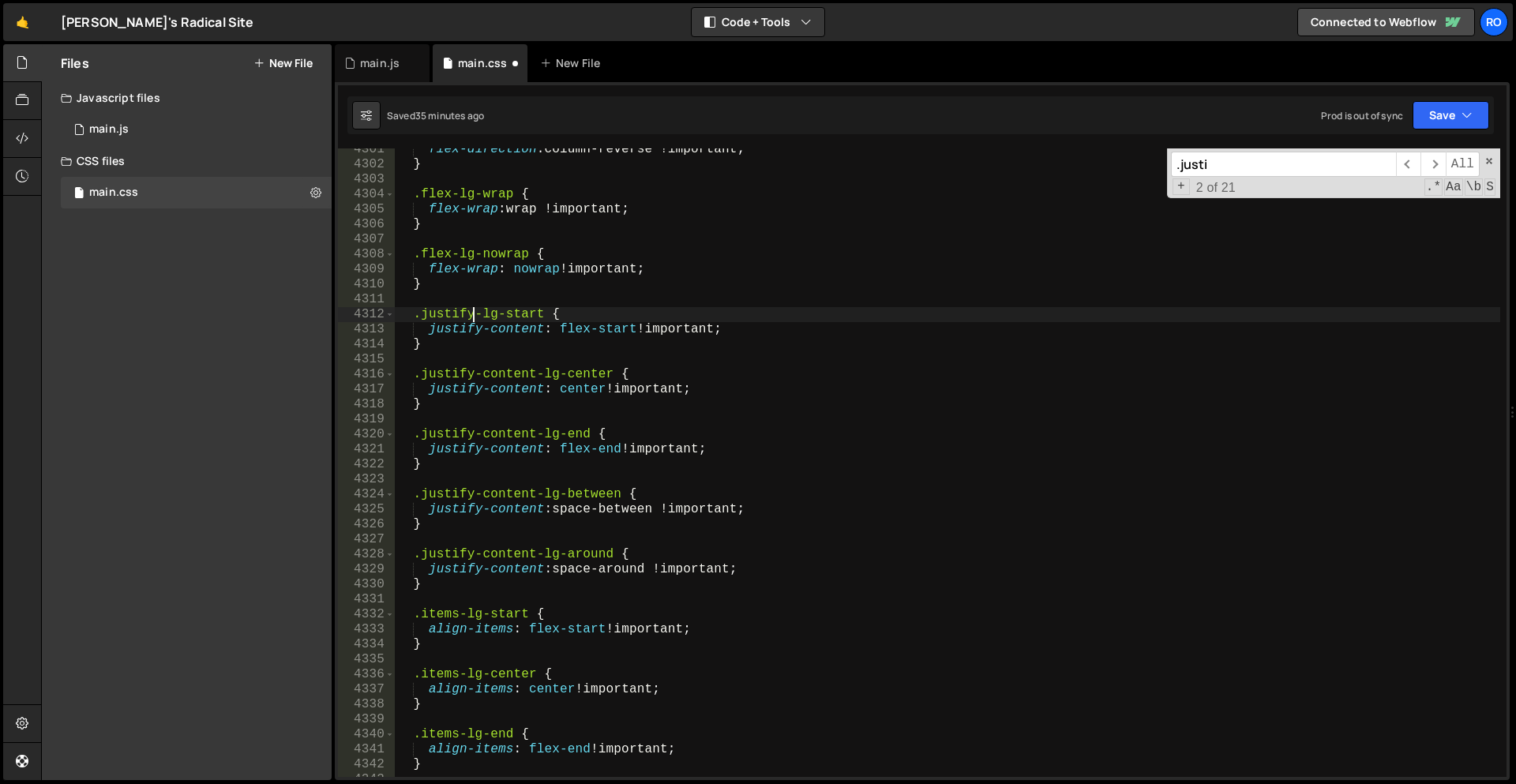
click at [474, 313] on div "flex-direction : column-reverse !important ; } .flex-lg-wrap { flex-wrap : wrap…" at bounding box center [947, 472] width 1105 height 658
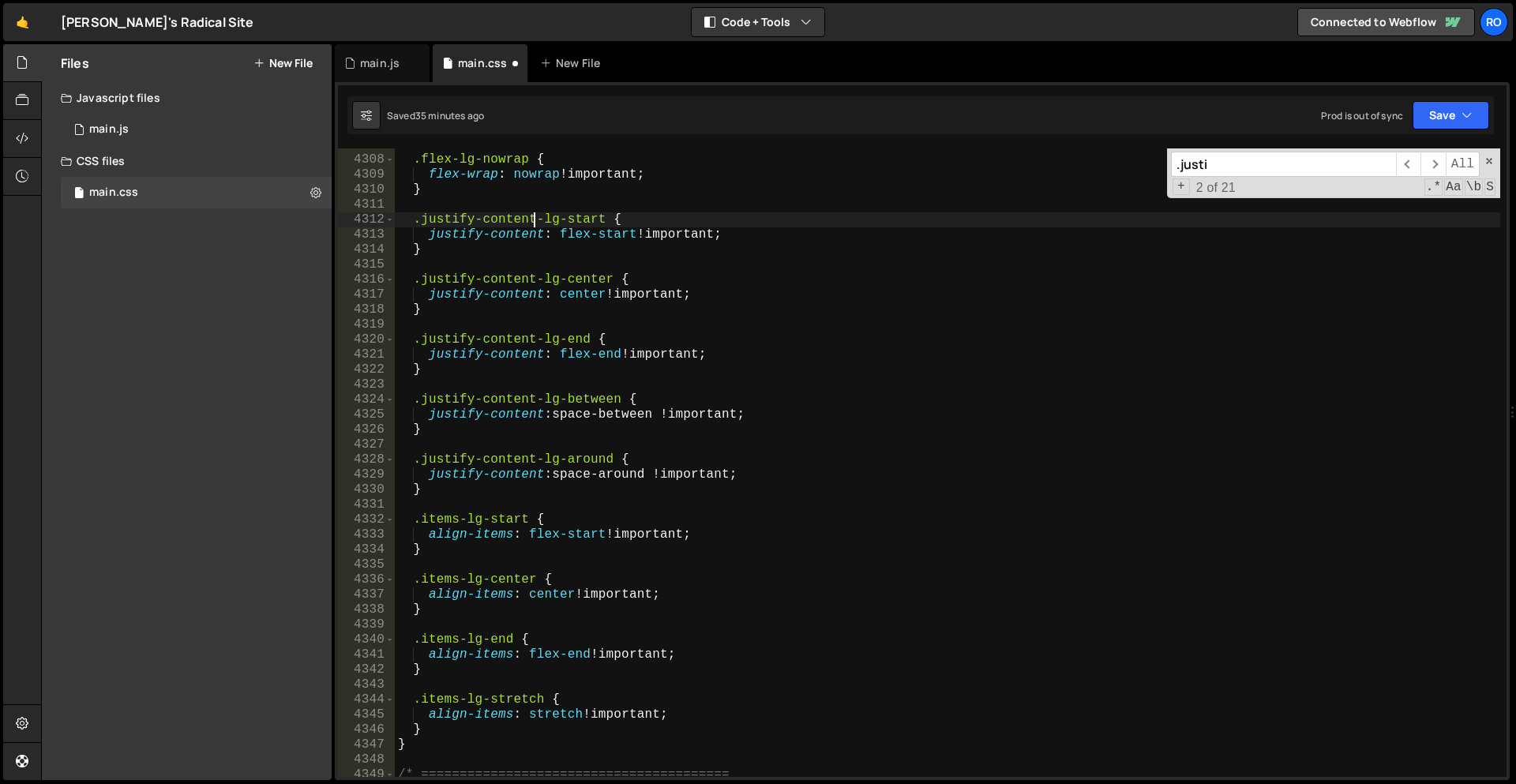
scroll to position [19493, 0]
click at [457, 534] on div ".flex-lg-nowrap { flex-wrap : nowrap !important ; } .justify-content-lg-start {…" at bounding box center [947, 467] width 1105 height 658
click at [458, 523] on div ".flex-lg-nowrap { flex-wrap : nowrap !important ; } .justify-content-lg-start {…" at bounding box center [947, 467] width 1105 height 658
click at [449, 534] on div ".flex-lg-nowrap { flex-wrap : nowrap !important ; } .justify-content-lg-start {…" at bounding box center [947, 467] width 1105 height 658
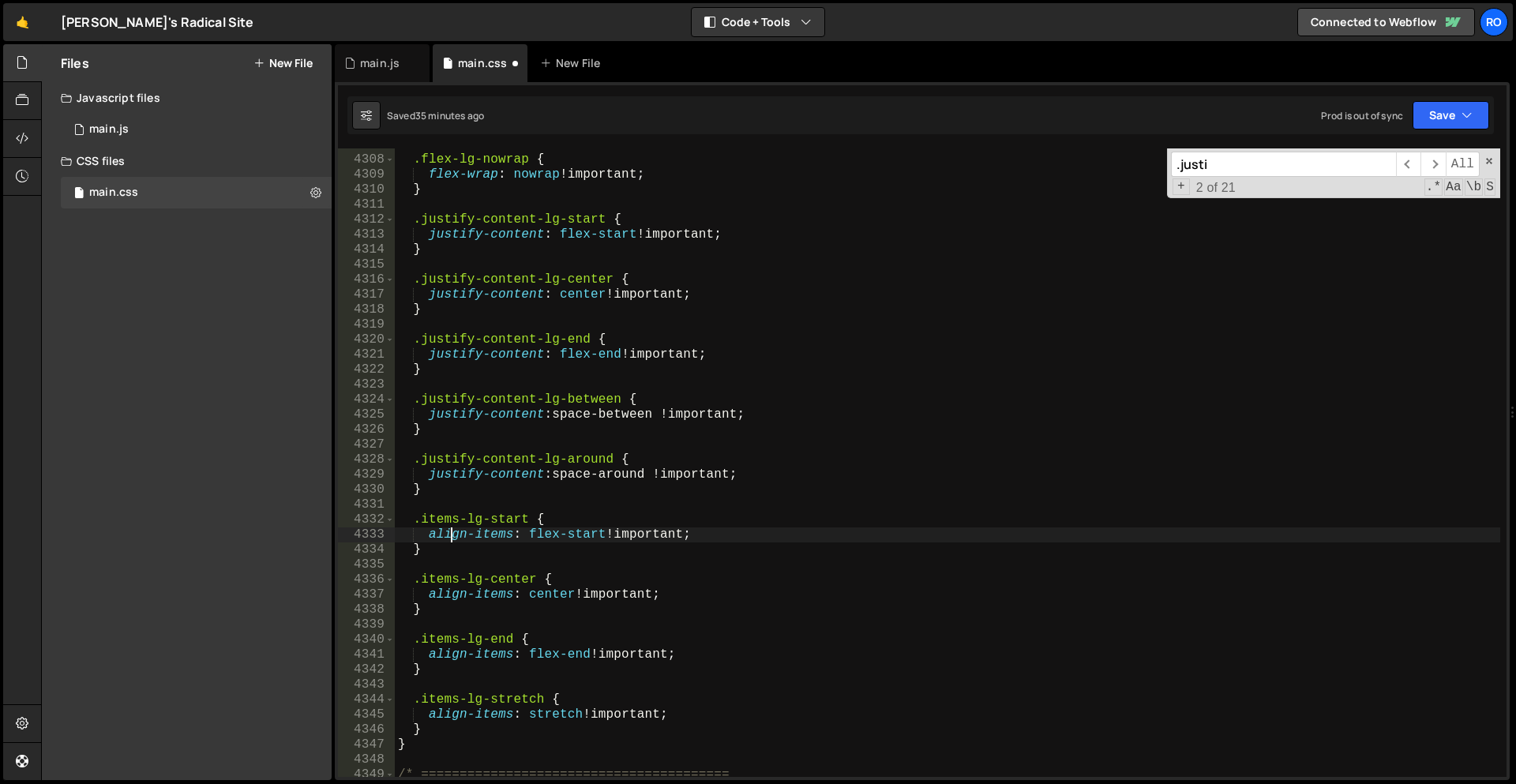
click at [449, 534] on div ".flex-lg-nowrap { flex-wrap : nowrap !important ; } .justify-content-lg-start {…" at bounding box center [947, 467] width 1105 height 658
drag, startPoint x: 474, startPoint y: 532, endPoint x: 429, endPoint y: 535, distance: 45.1
click at [429, 535] on div ".flex-lg-nowrap { flex-wrap : nowrap !important ; } .justify-content-lg-start {…" at bounding box center [947, 467] width 1105 height 658
click at [418, 521] on div ".flex-lg-nowrap { flex-wrap : nowrap !important ; } .justify-content-lg-start {…" at bounding box center [947, 467] width 1105 height 658
click at [420, 576] on div ".flex-lg-nowrap { flex-wrap : nowrap !important ; } .justify-content-lg-start {…" at bounding box center [947, 467] width 1105 height 658
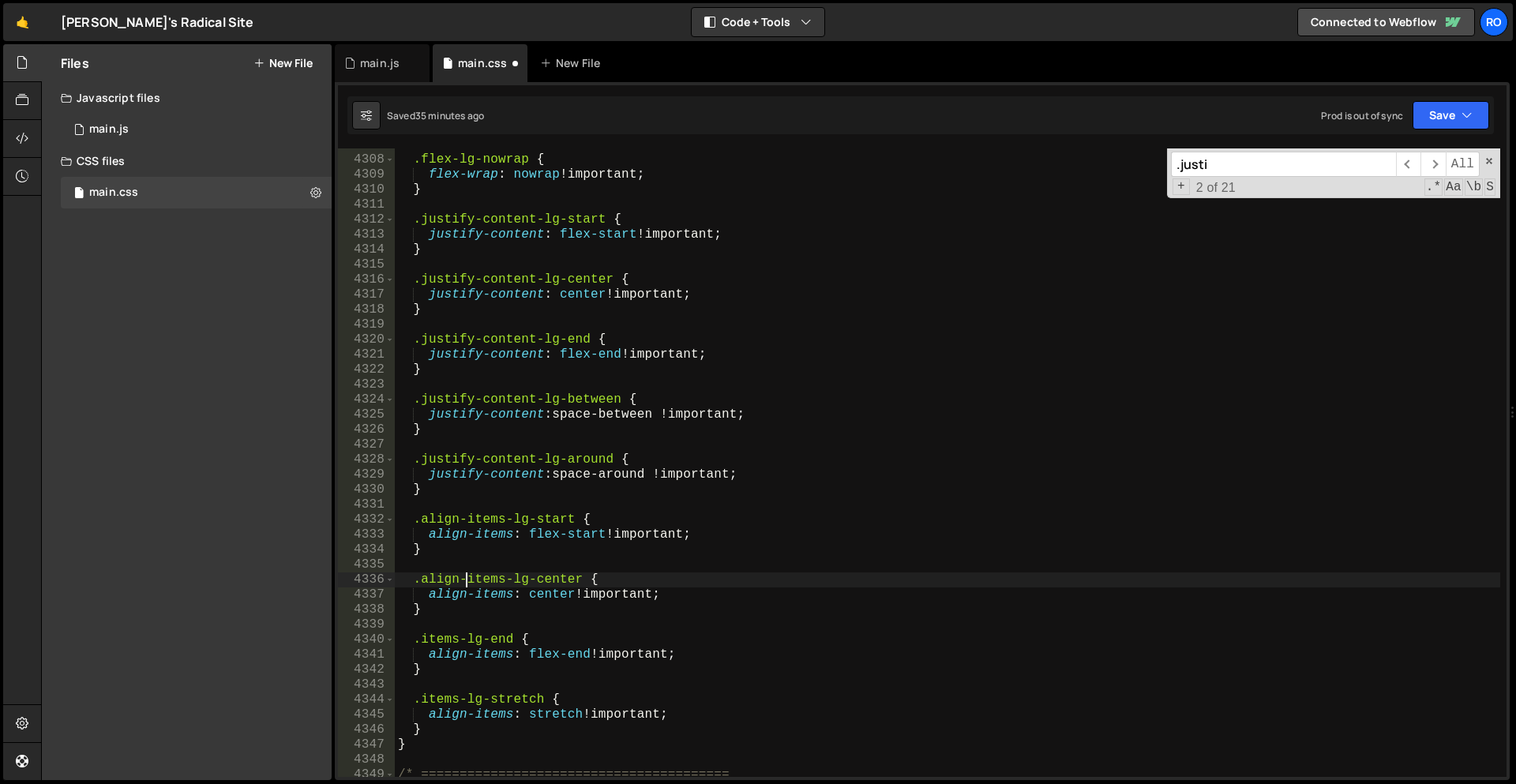
click at [421, 642] on div ".flex-lg-nowrap { flex-wrap : nowrap !important ; } .justify-content-lg-start {…" at bounding box center [947, 467] width 1105 height 658
click at [417, 703] on div ".flex-lg-nowrap { flex-wrap : nowrap !important ; } .justify-content-lg-start {…" at bounding box center [947, 467] width 1105 height 658
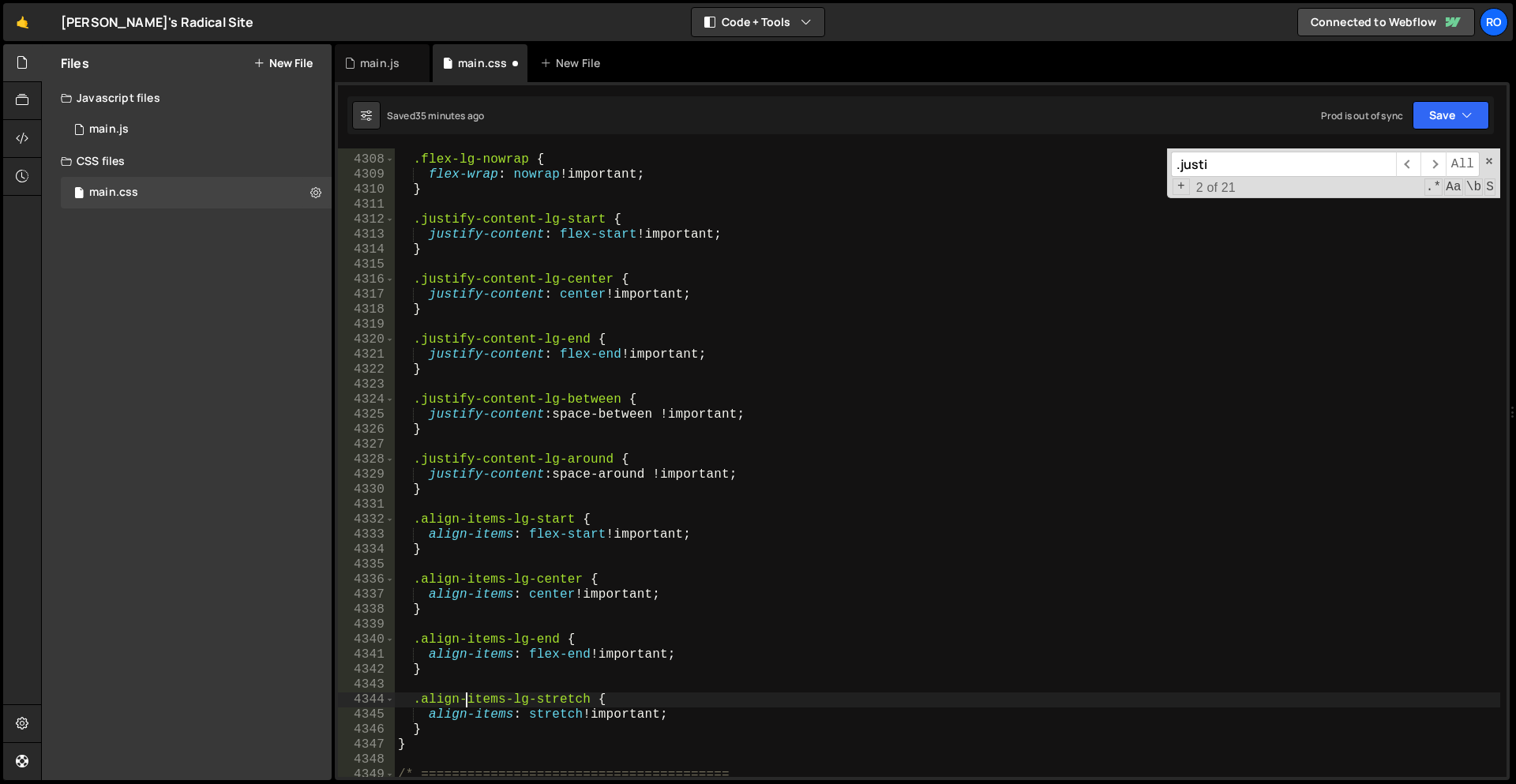
click at [683, 655] on div ".flex-lg-nowrap { flex-wrap : nowrap !important ; } .justify-content-lg-start {…" at bounding box center [947, 467] width 1105 height 658
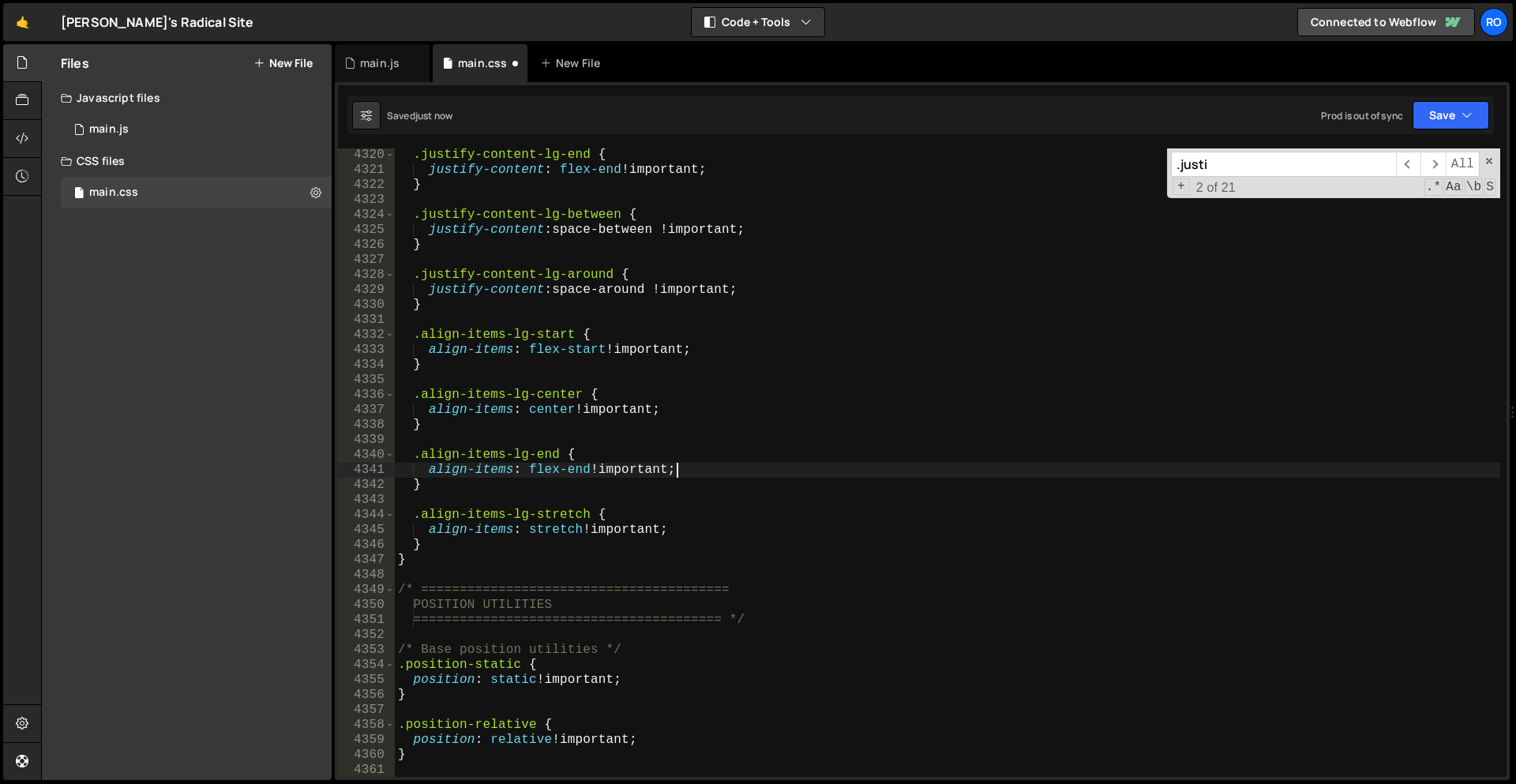
scroll to position [19549, 0]
click at [774, 451] on div ".justify-content-lg-end { justify-content : flex-end !important ; } .justify-co…" at bounding box center [947, 477] width 1105 height 658
type textarea "}"
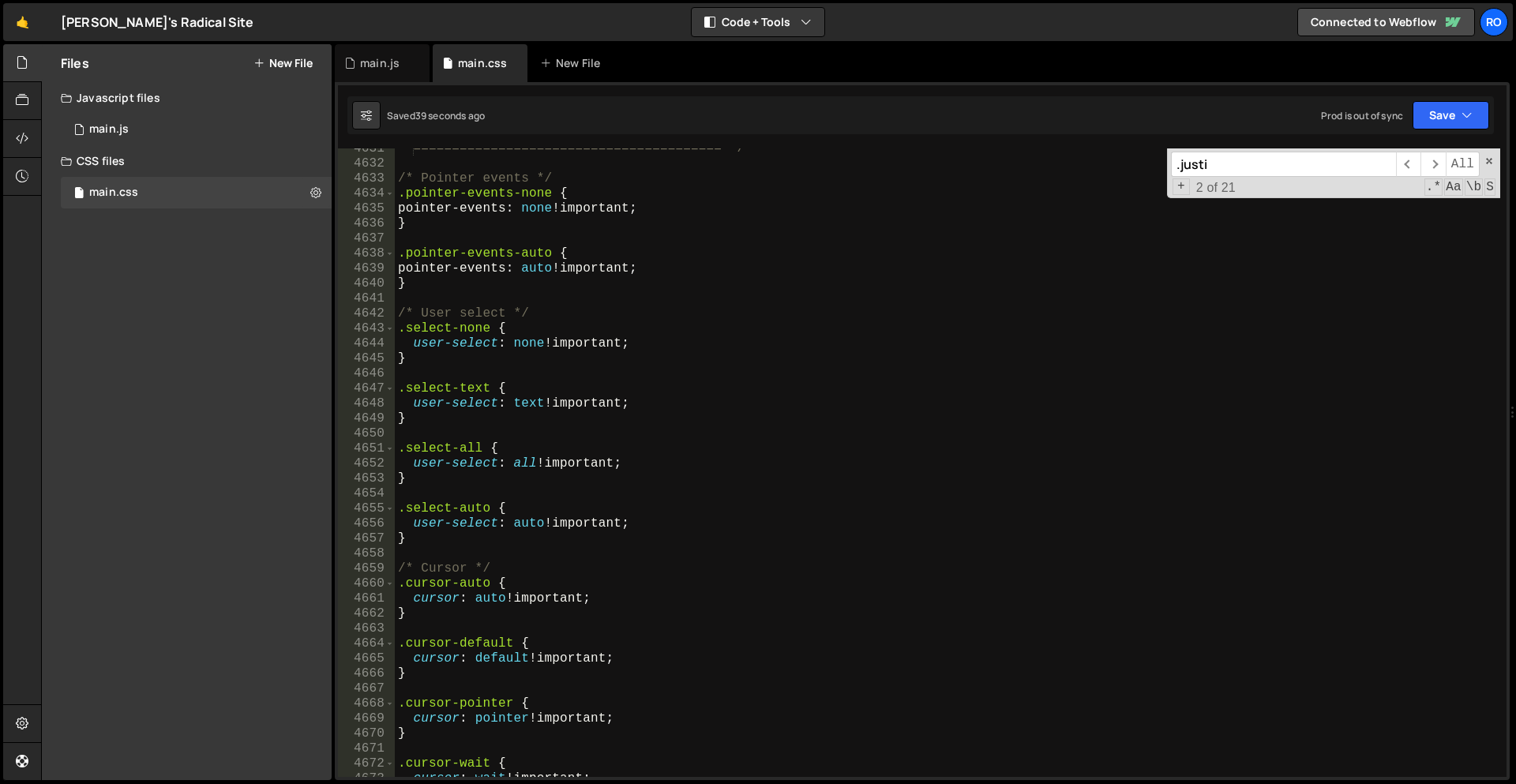
scroll to position [20929, 0]
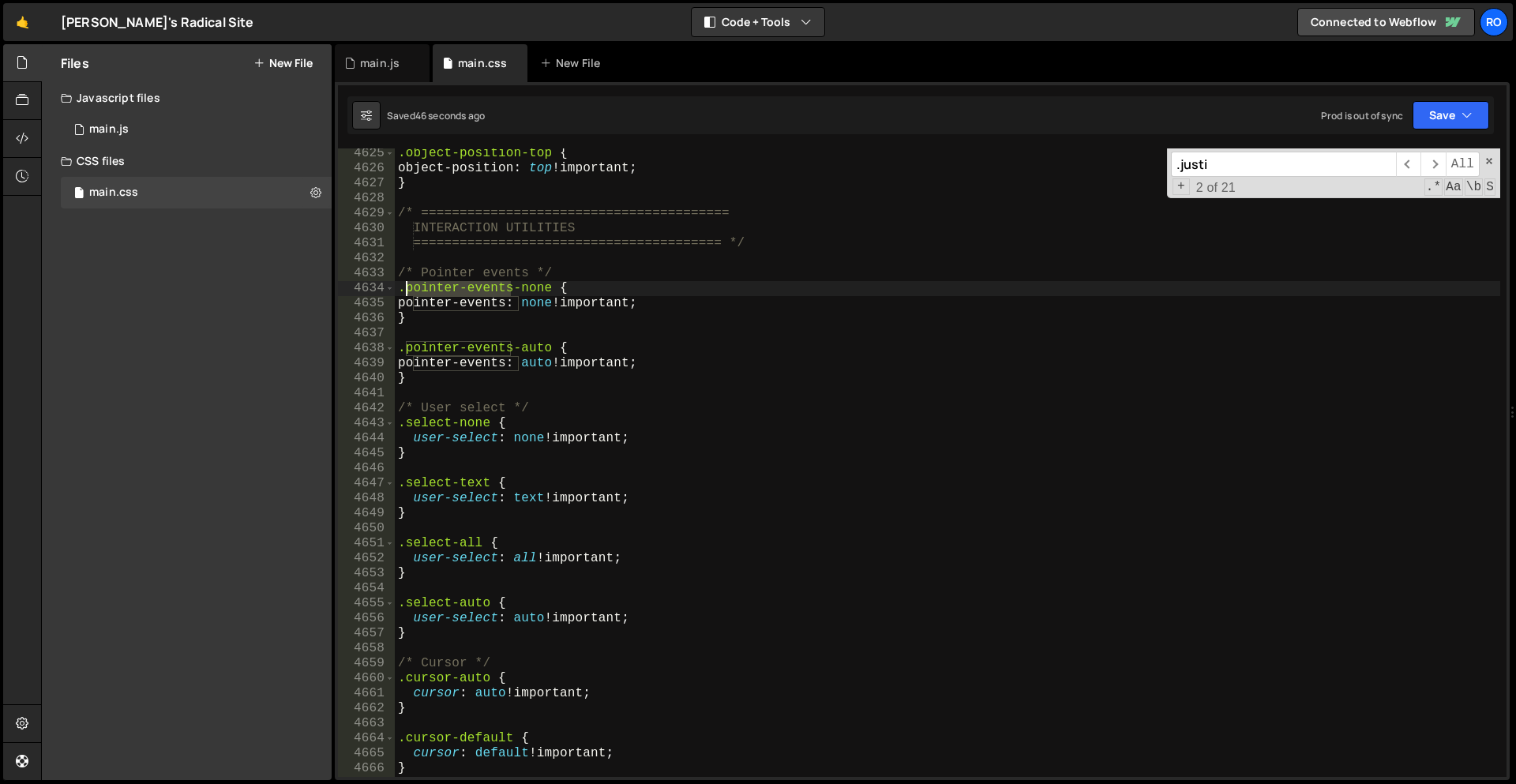
drag, startPoint x: 508, startPoint y: 287, endPoint x: 402, endPoint y: 293, distance: 106.2
click at [402, 293] on div ".object-position-top { object-position : top !important ; } /* ================…" at bounding box center [947, 475] width 1105 height 658
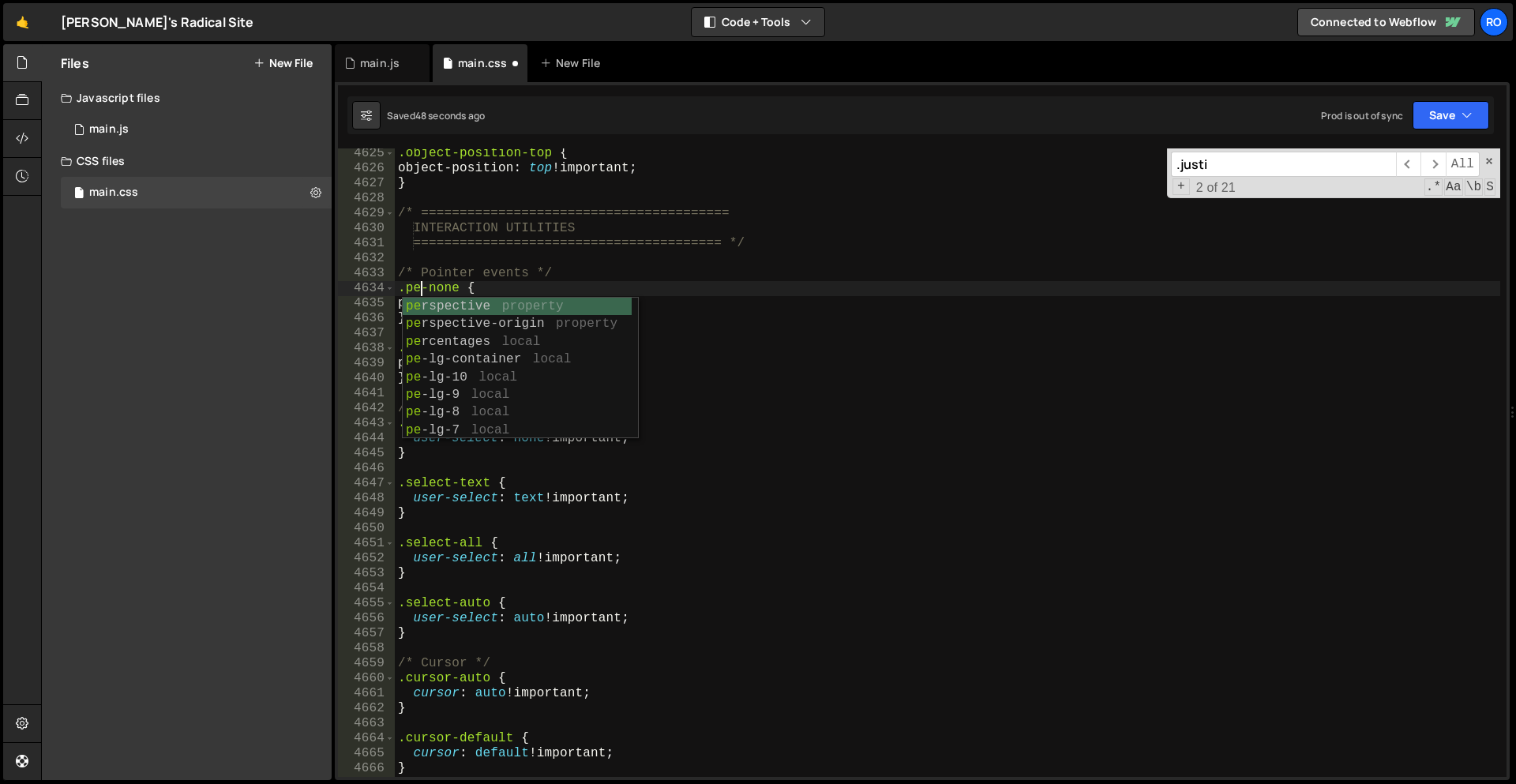
click at [428, 270] on div ".object-position-top { object-position : top !important ; } /* ================…" at bounding box center [947, 475] width 1105 height 658
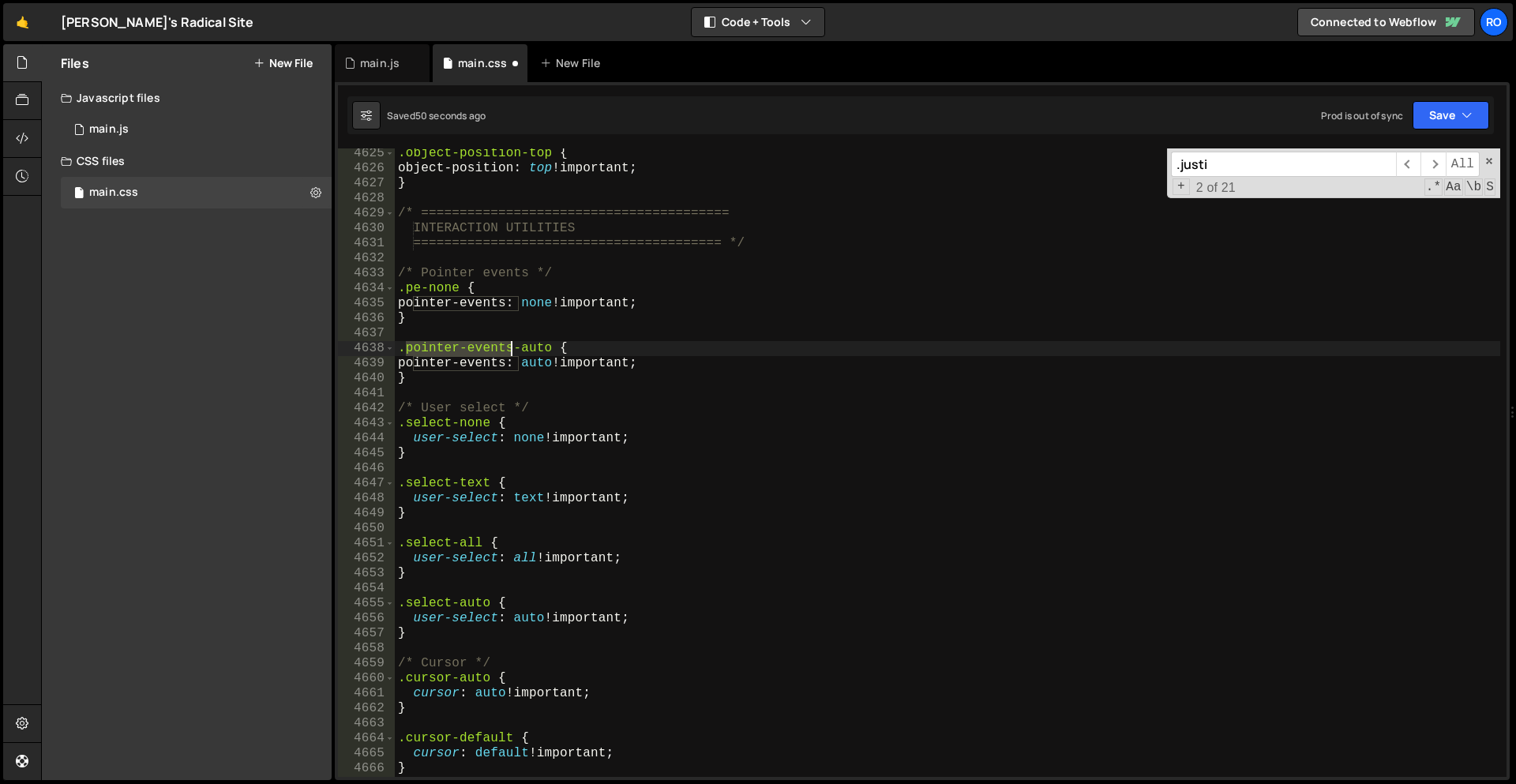
drag, startPoint x: 406, startPoint y: 348, endPoint x: 511, endPoint y: 348, distance: 105.0
click at [511, 348] on div ".object-position-top { object-position : top !important ; } /* ================…" at bounding box center [947, 475] width 1105 height 658
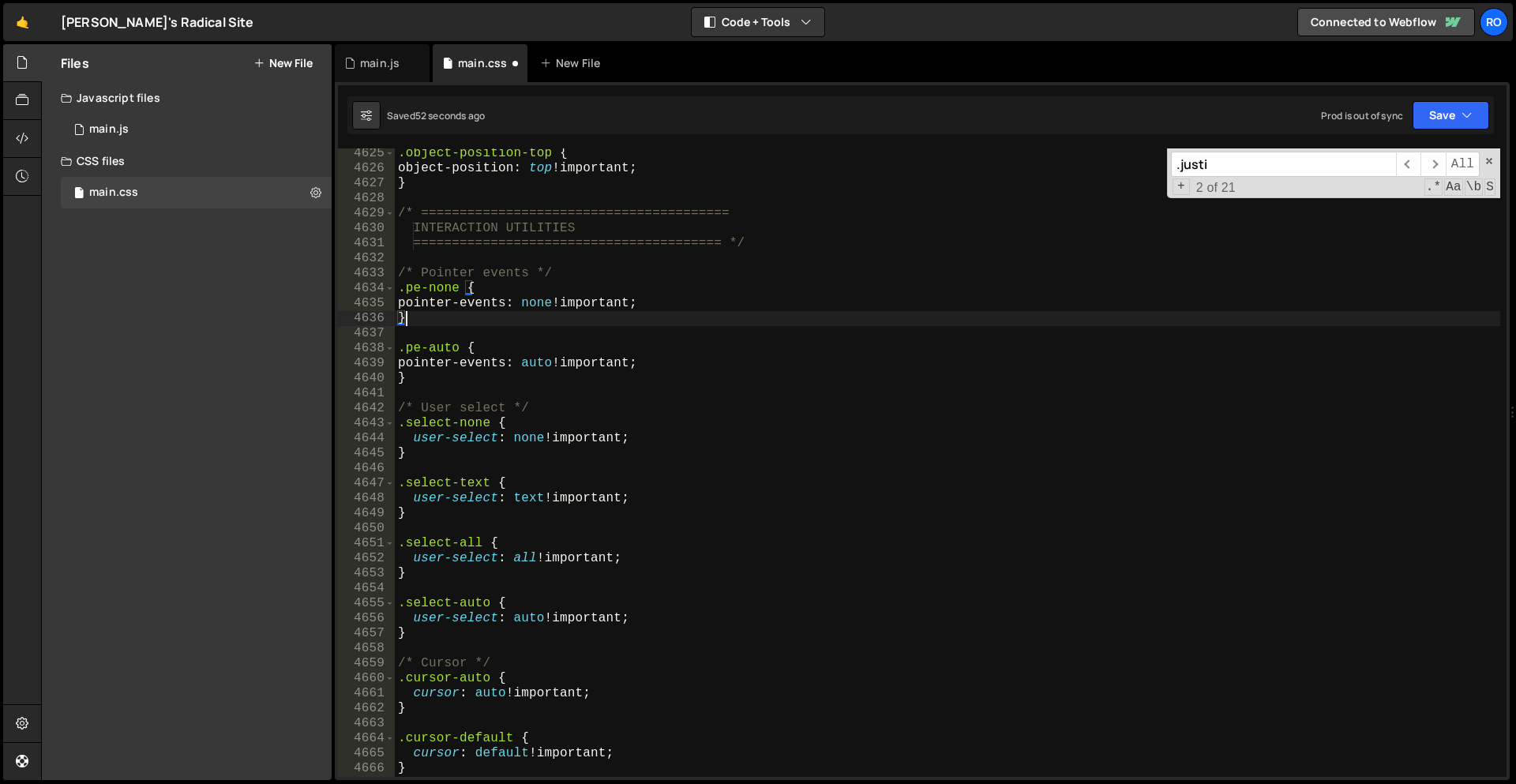
click at [726, 325] on div ".object-position-top { object-position : top !important ; } /* ================…" at bounding box center [947, 475] width 1105 height 658
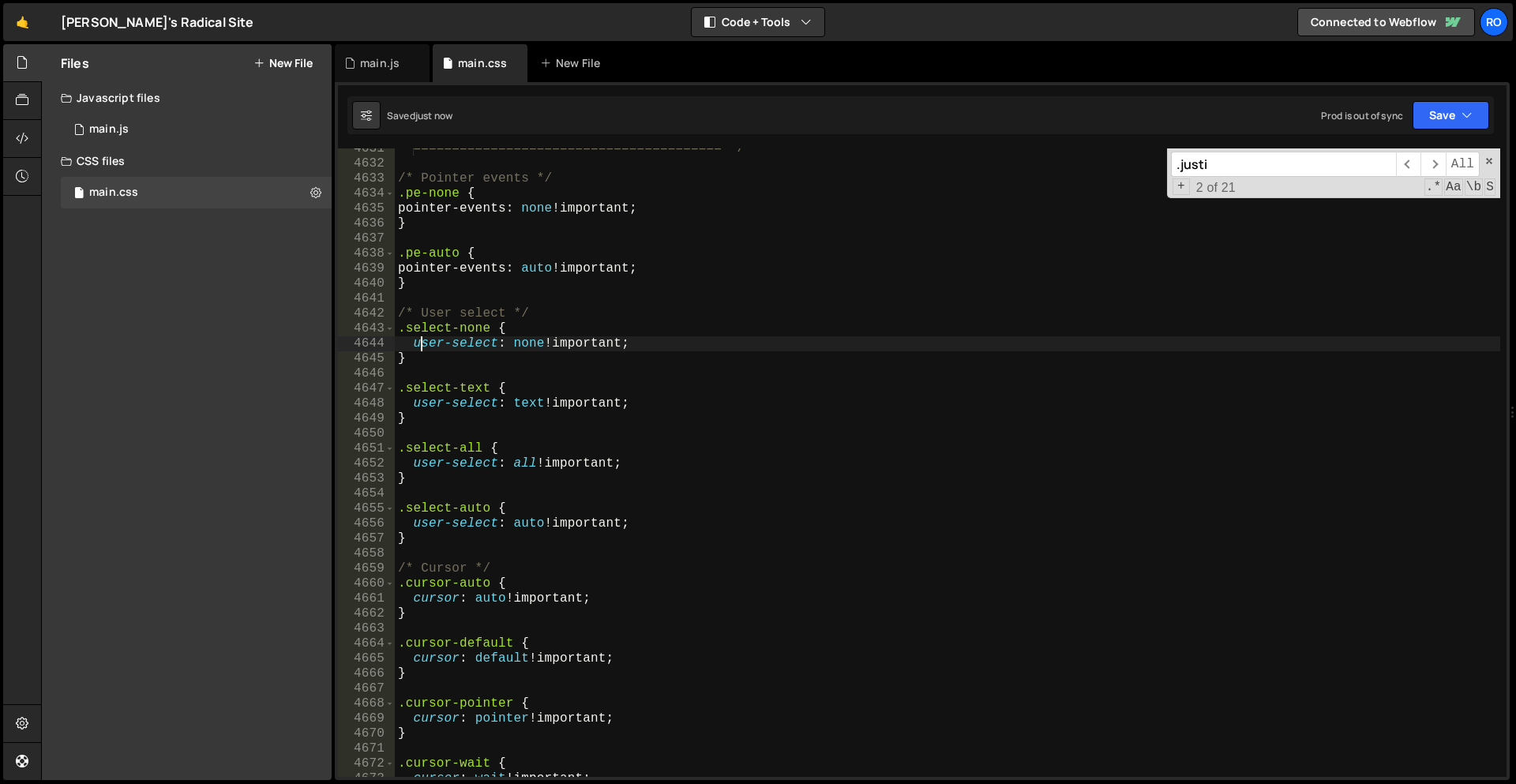
click at [421, 341] on div "======================================== */ /* Pointer events */ .pe-none { poi…" at bounding box center [947, 471] width 1105 height 658
click at [404, 328] on div "======================================== */ /* Pointer events */ .pe-none { poi…" at bounding box center [947, 471] width 1105 height 658
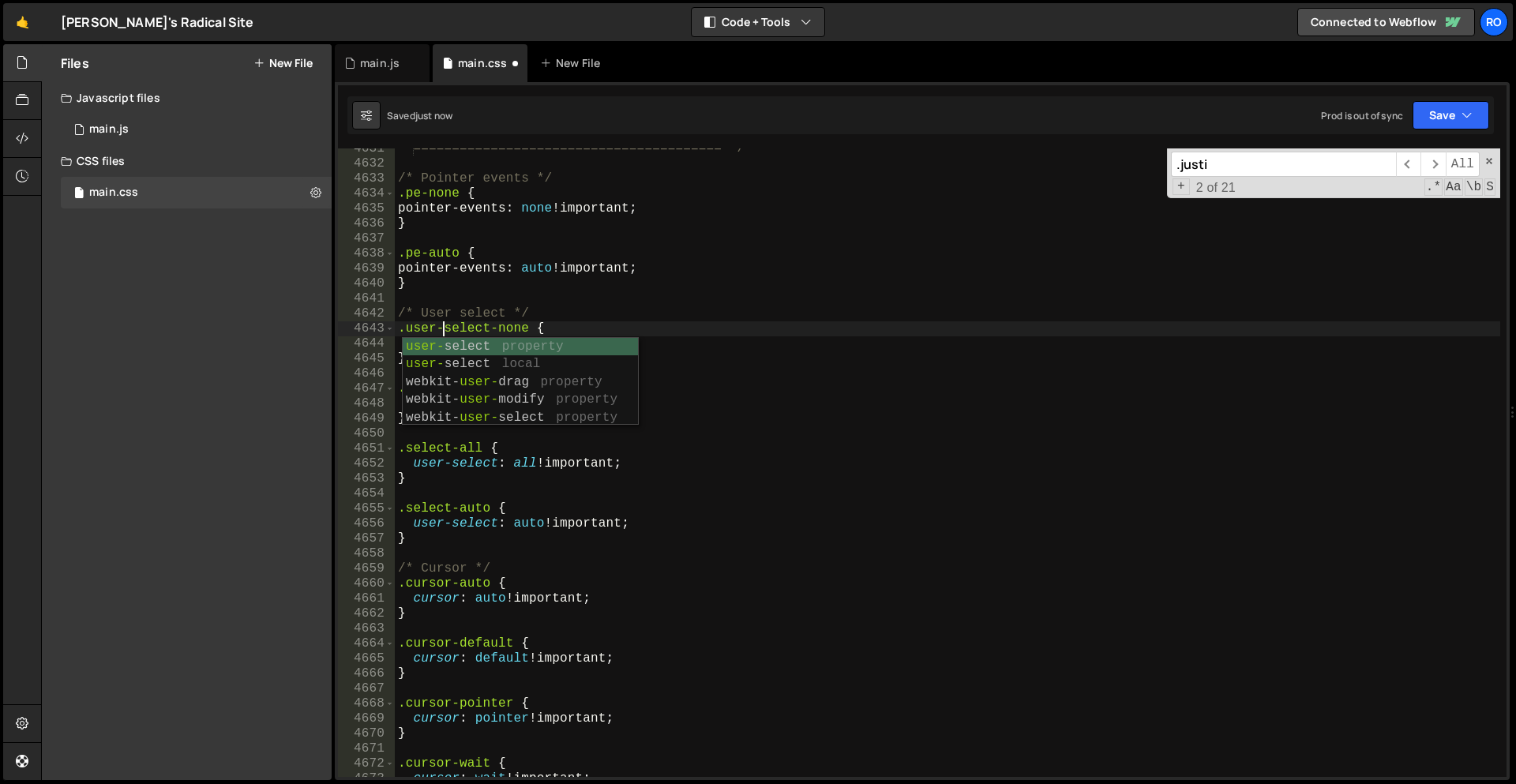
scroll to position [0, 3]
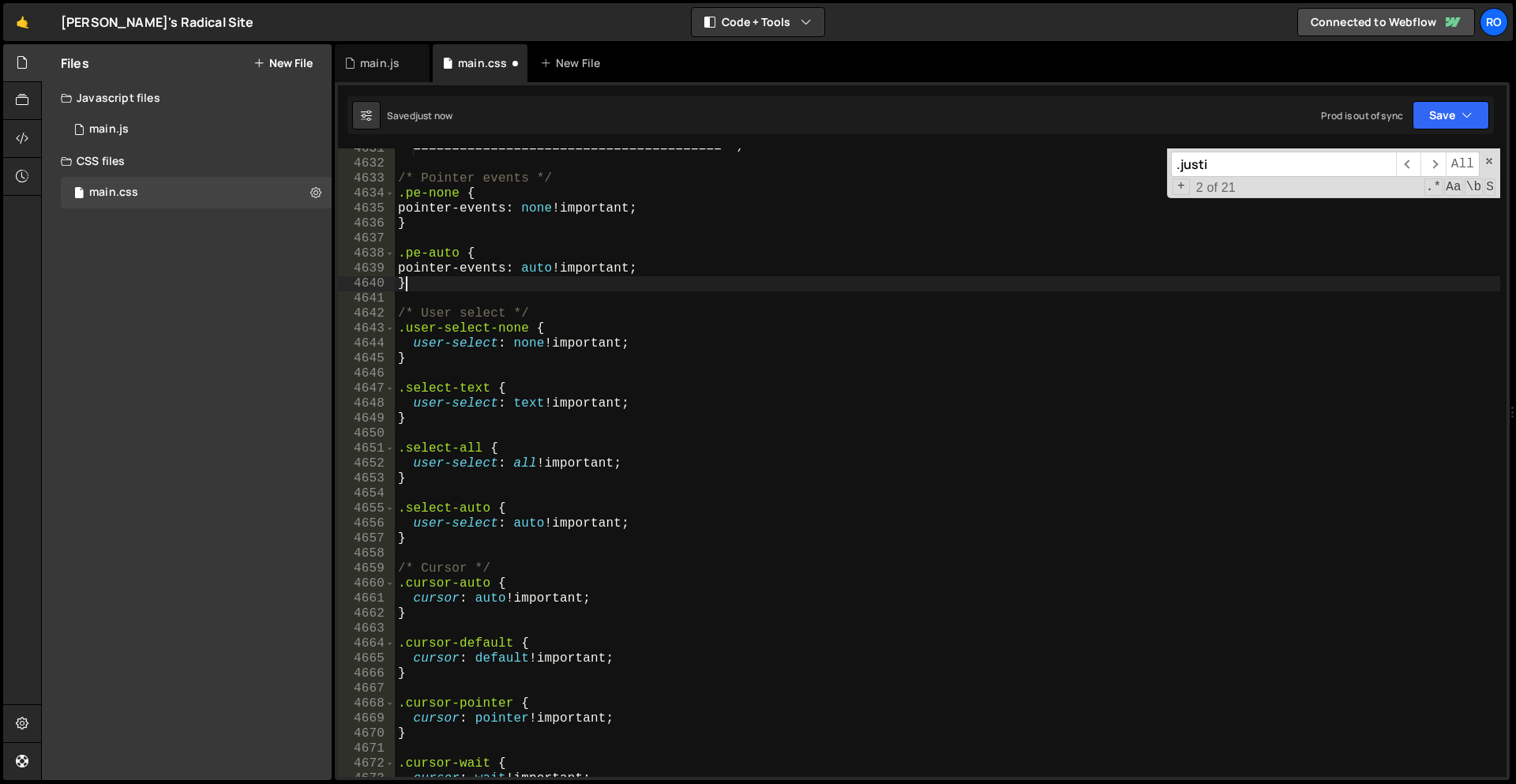
click at [566, 284] on div "======================================== */ /* Pointer events */ .pe-none { poi…" at bounding box center [947, 471] width 1105 height 658
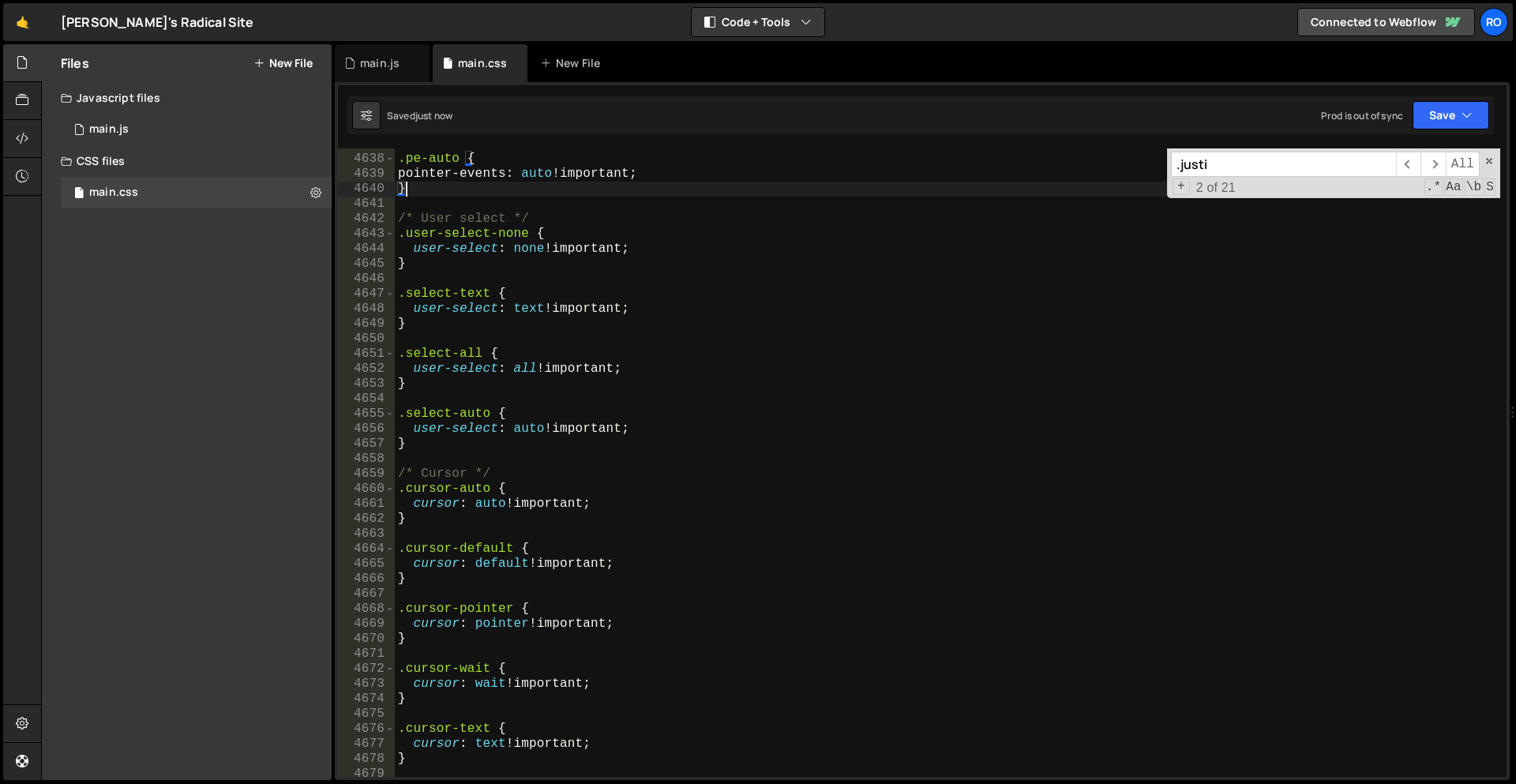
scroll to position [20986, 0]
click at [429, 311] on div ".pe-auto { pointer-events : auto !important ; } /* User select */ .user-select-…" at bounding box center [947, 466] width 1105 height 658
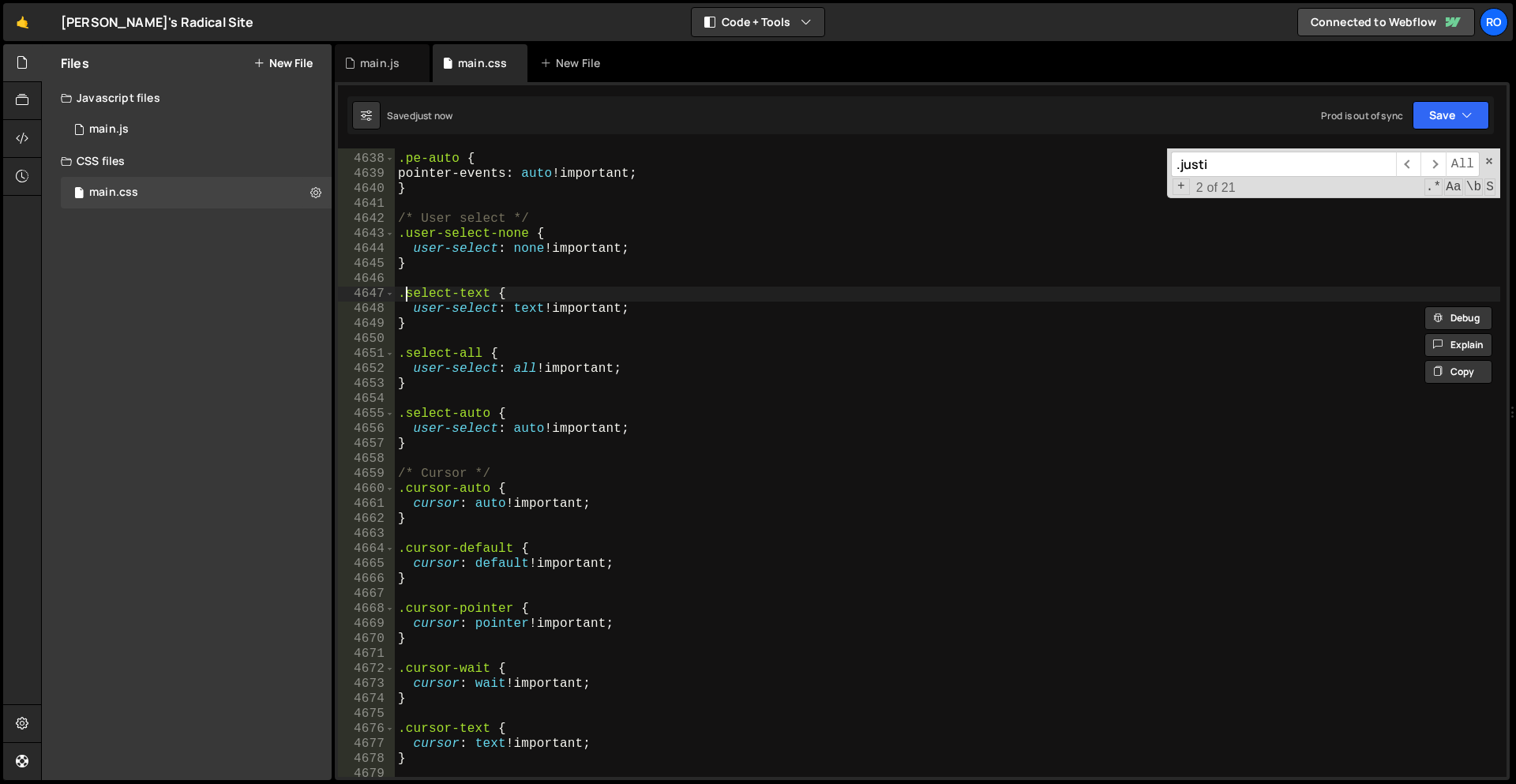
click at [406, 297] on div ".pe-auto { pointer-events : auto !important ; } /* User select */ .user-select-…" at bounding box center [947, 466] width 1105 height 658
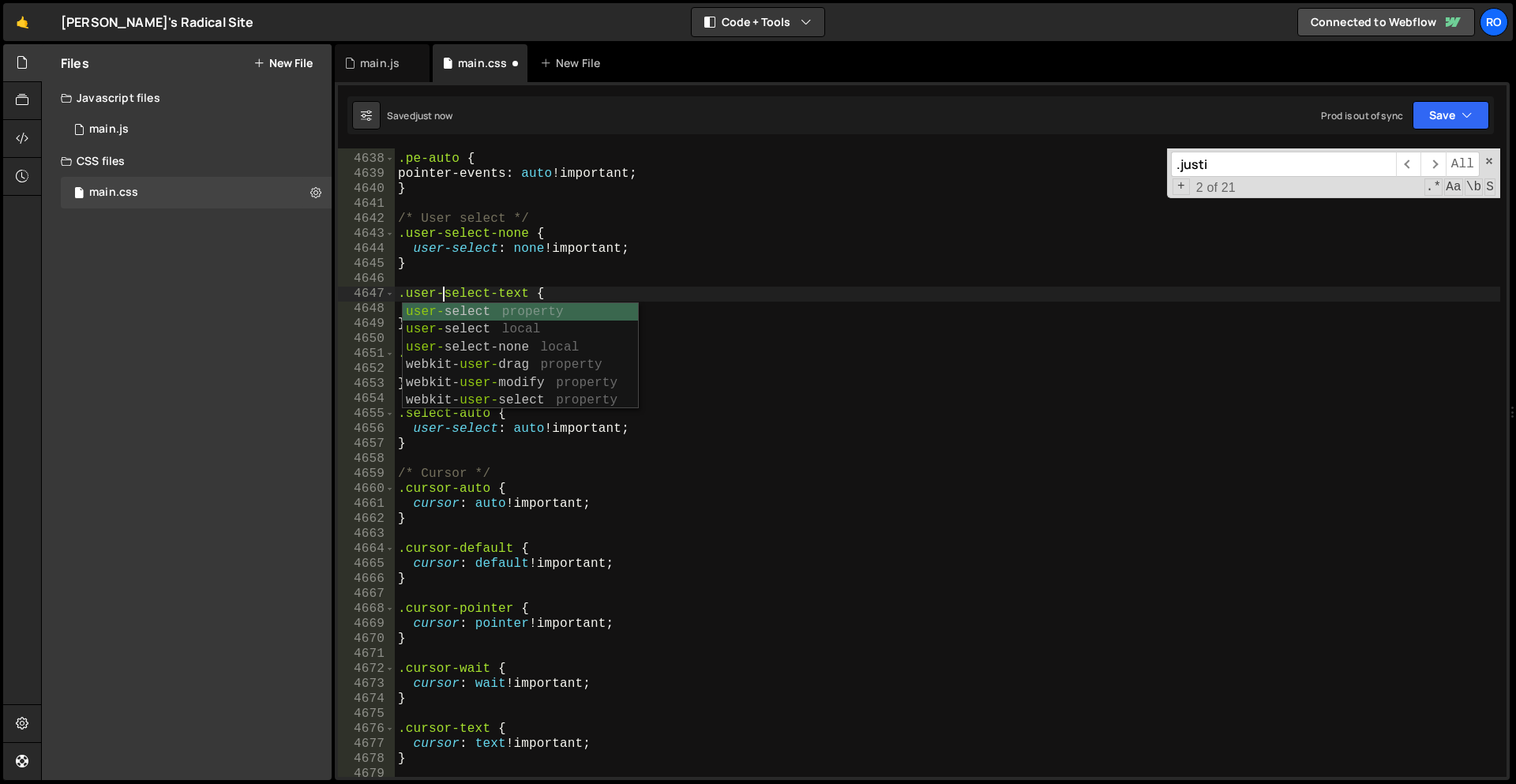
scroll to position [0, 3]
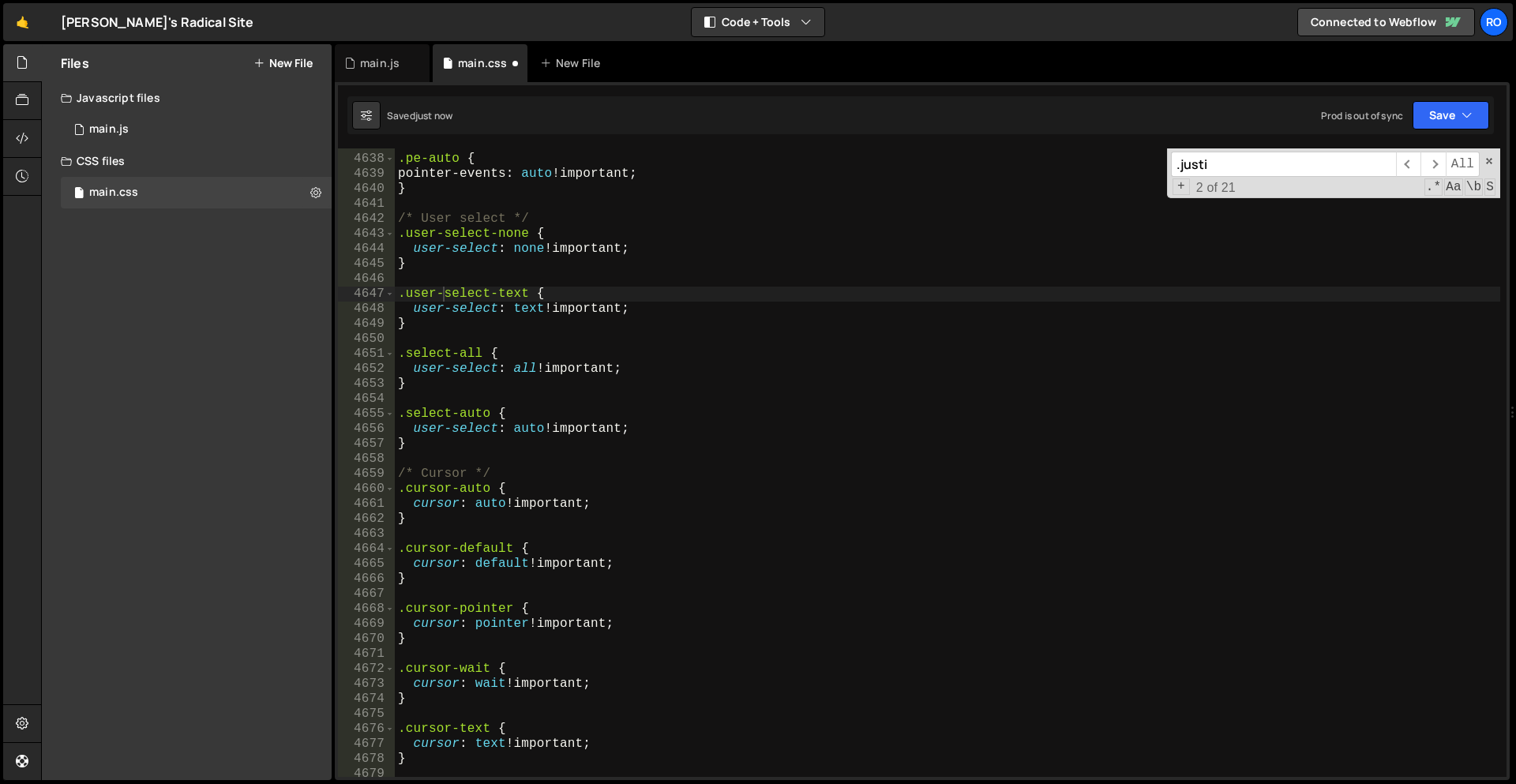
click at [665, 132] on div "Saved just now Prod is out of sync Upgrade to Edit Save Save to Staging S Saved…" at bounding box center [921, 115] width 1146 height 38
click at [404, 355] on div ".pe-auto { pointer-events : auto !important ; } /* User select */ .user-select-…" at bounding box center [947, 466] width 1105 height 658
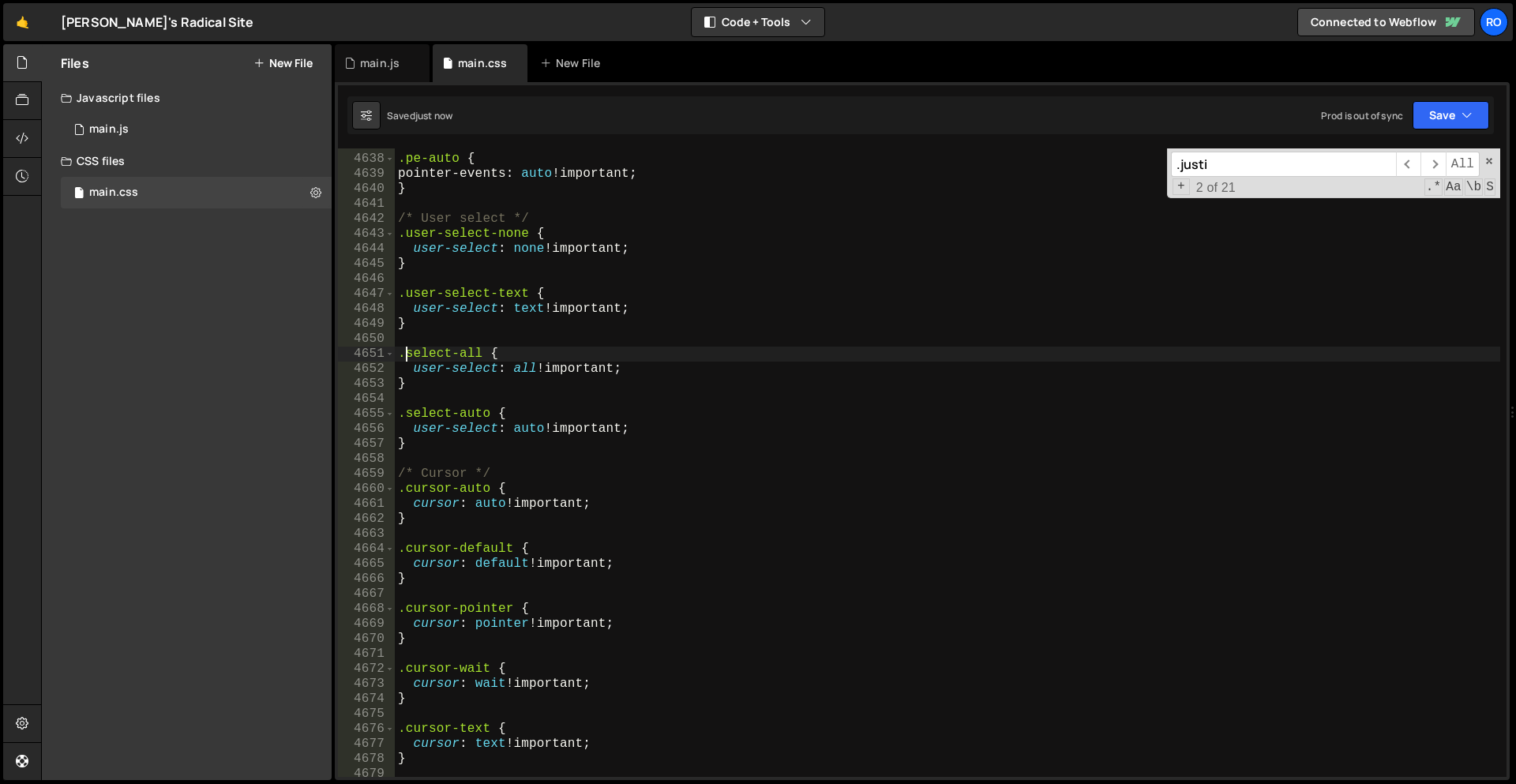
paste textarea "user"
type textarea ".user-select-all {"
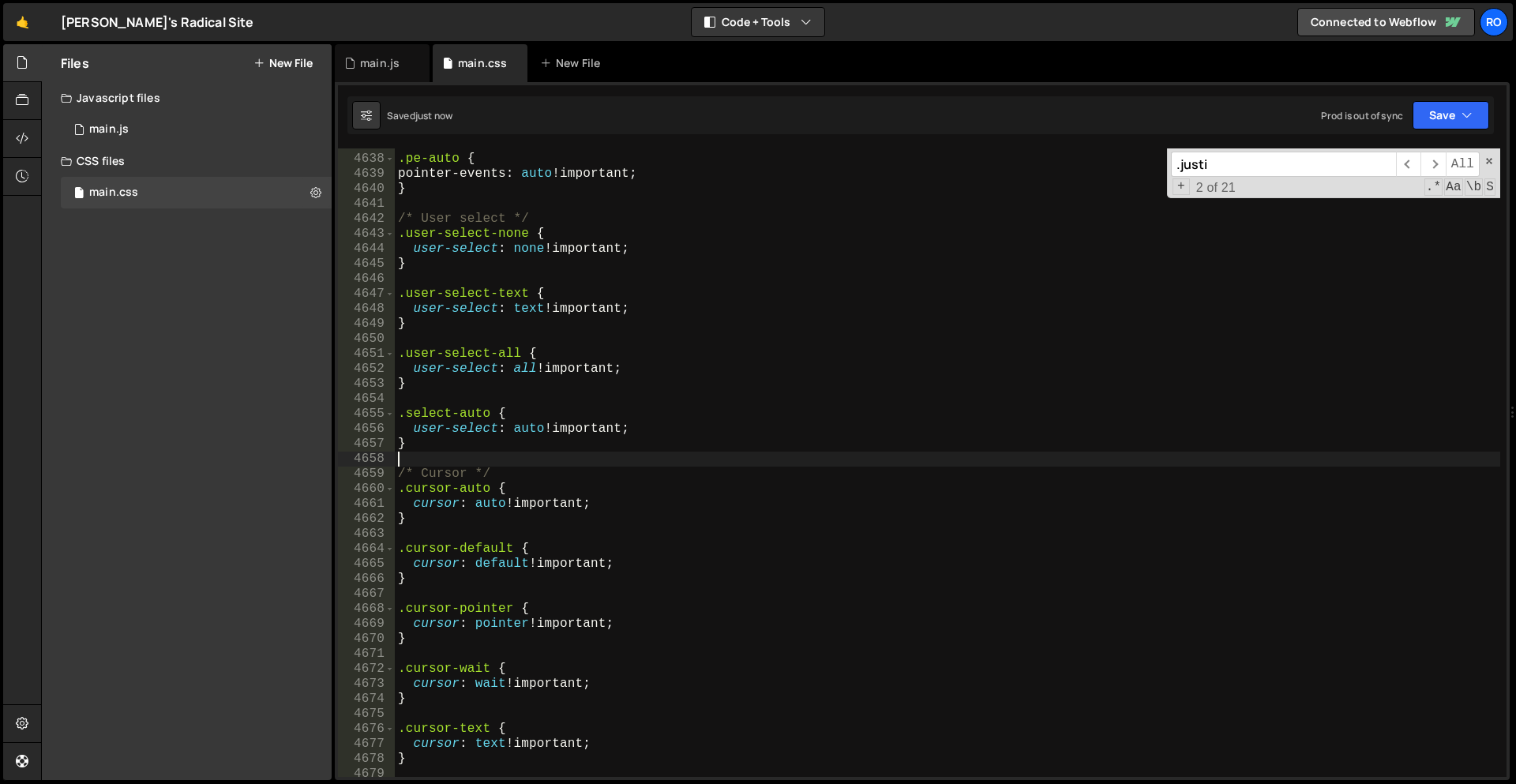
click at [1000, 461] on div ".pe-auto { pointer-events : auto !important ; } /* User select */ .user-select-…" at bounding box center [947, 466] width 1105 height 658
click at [407, 415] on div ".pe-auto { pointer-events : auto !important ; } /* User select */ .user-select-…" at bounding box center [947, 466] width 1105 height 658
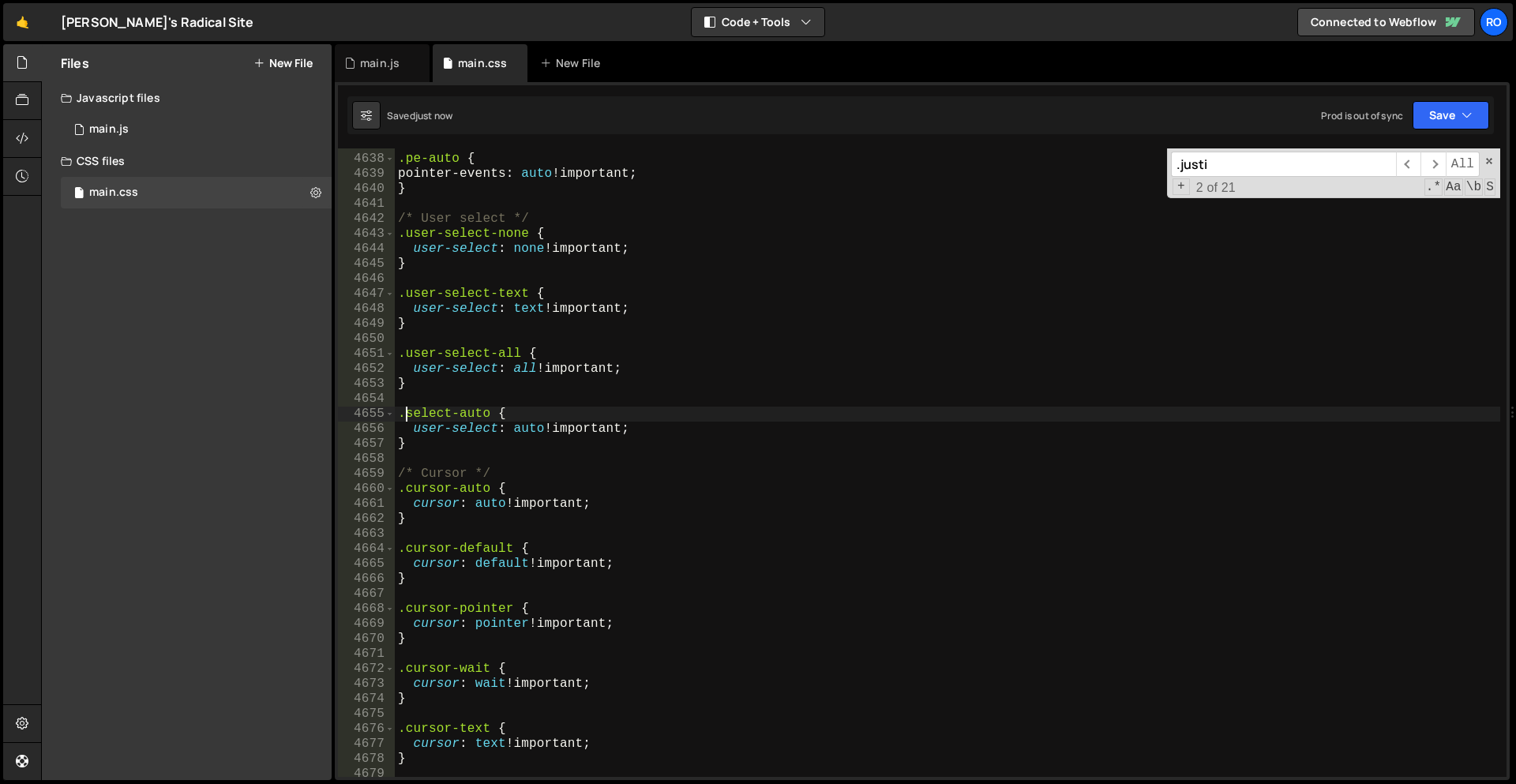
paste textarea "user"
click at [844, 362] on div ".pe-auto { pointer-events : auto !important ; } /* User select */ .user-select-…" at bounding box center [947, 466] width 1105 height 658
type textarea "user-select: all !important;"
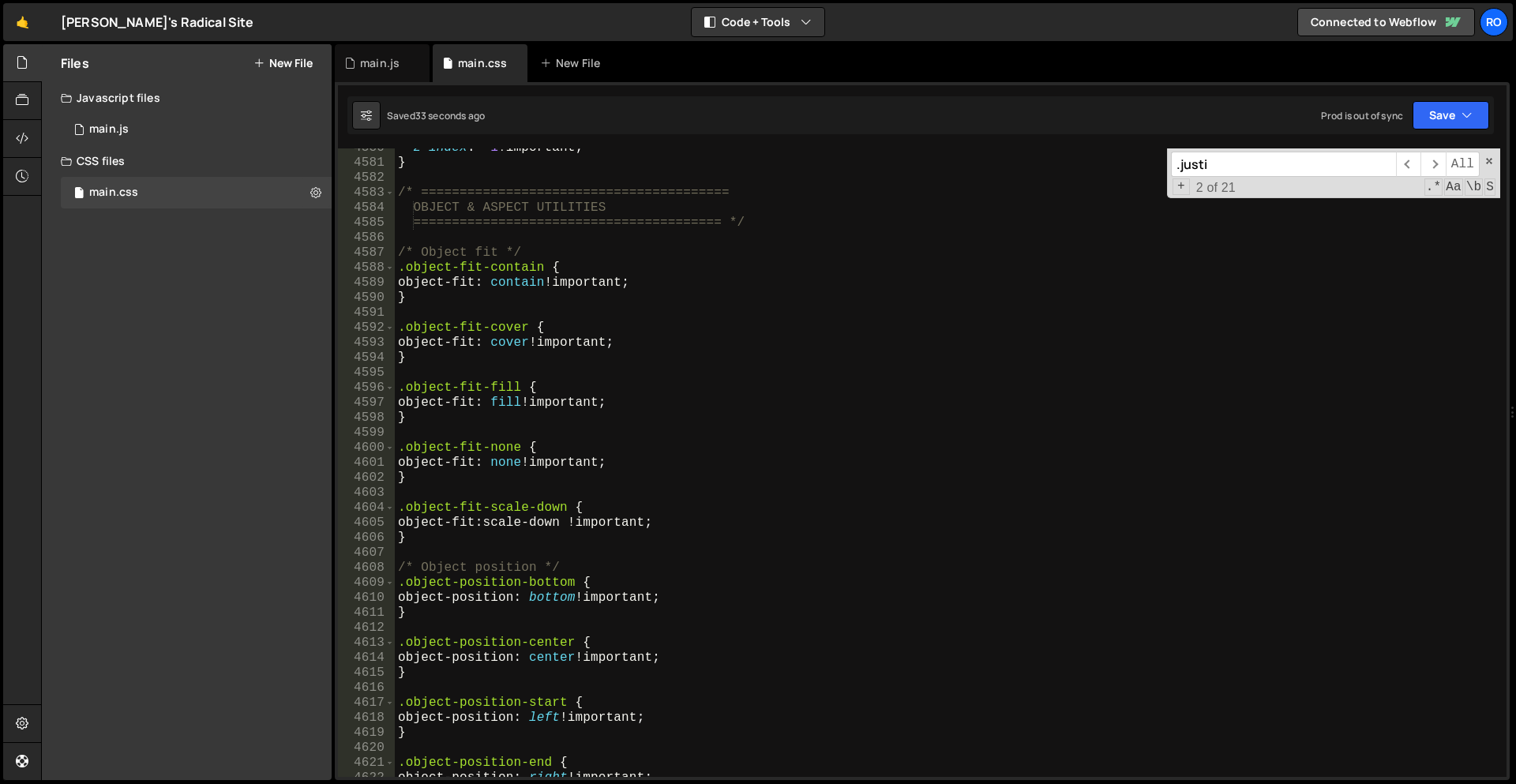
scroll to position [20727, 0]
